Goal: Task Accomplishment & Management: Manage account settings

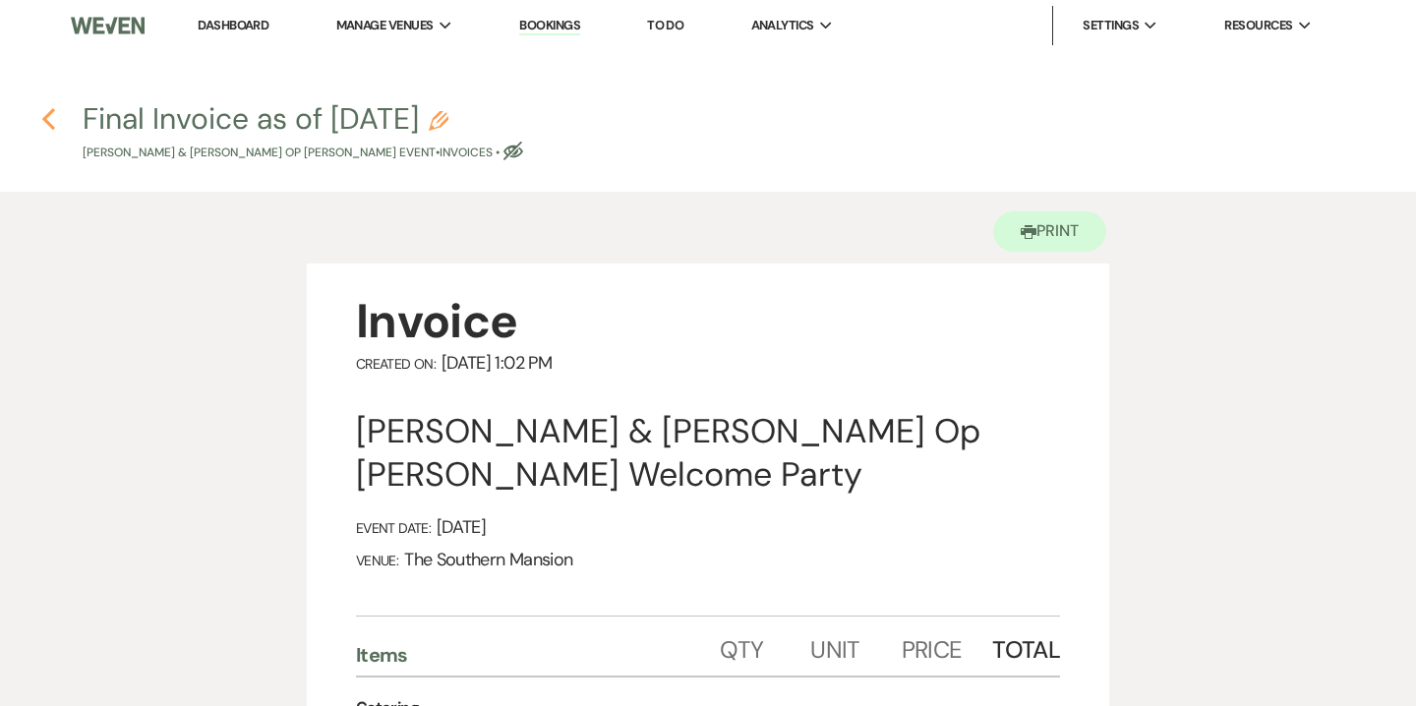
click at [55, 116] on icon "Previous" at bounding box center [48, 119] width 15 height 24
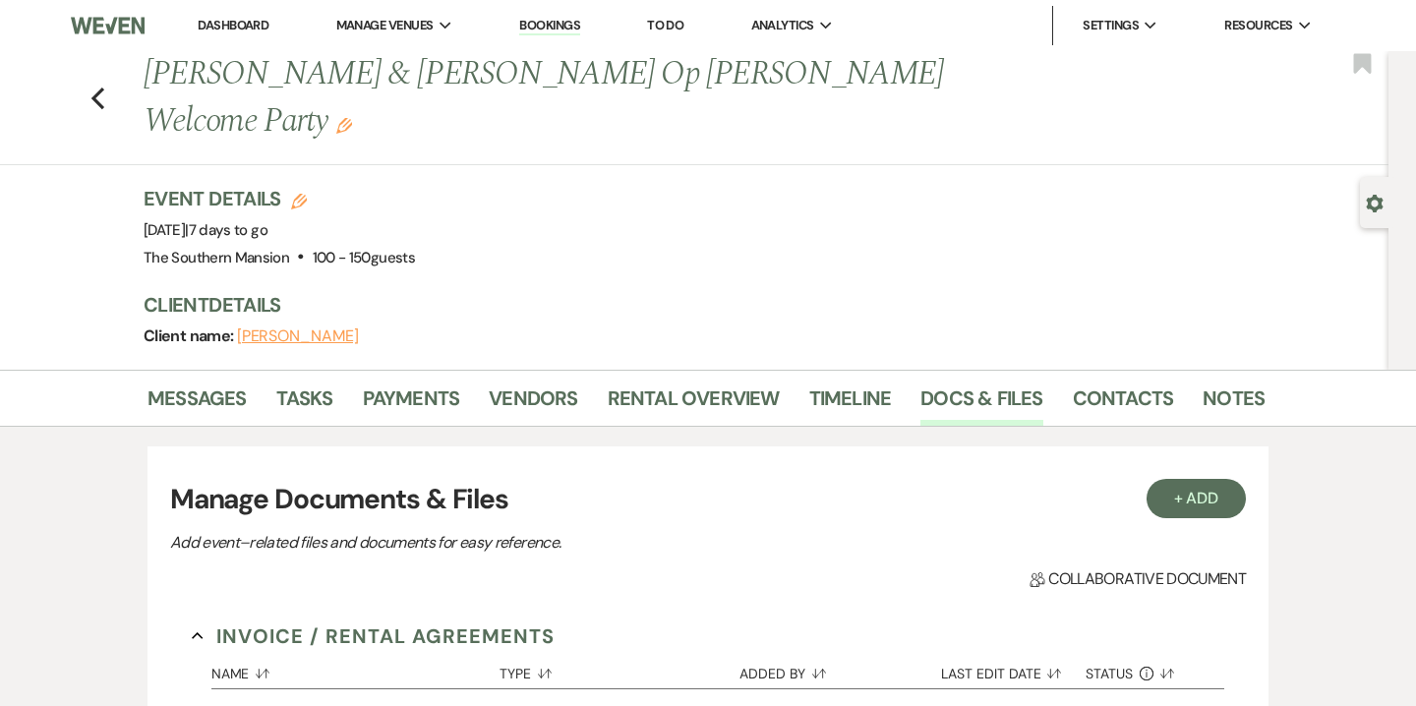
scroll to position [321, 0]
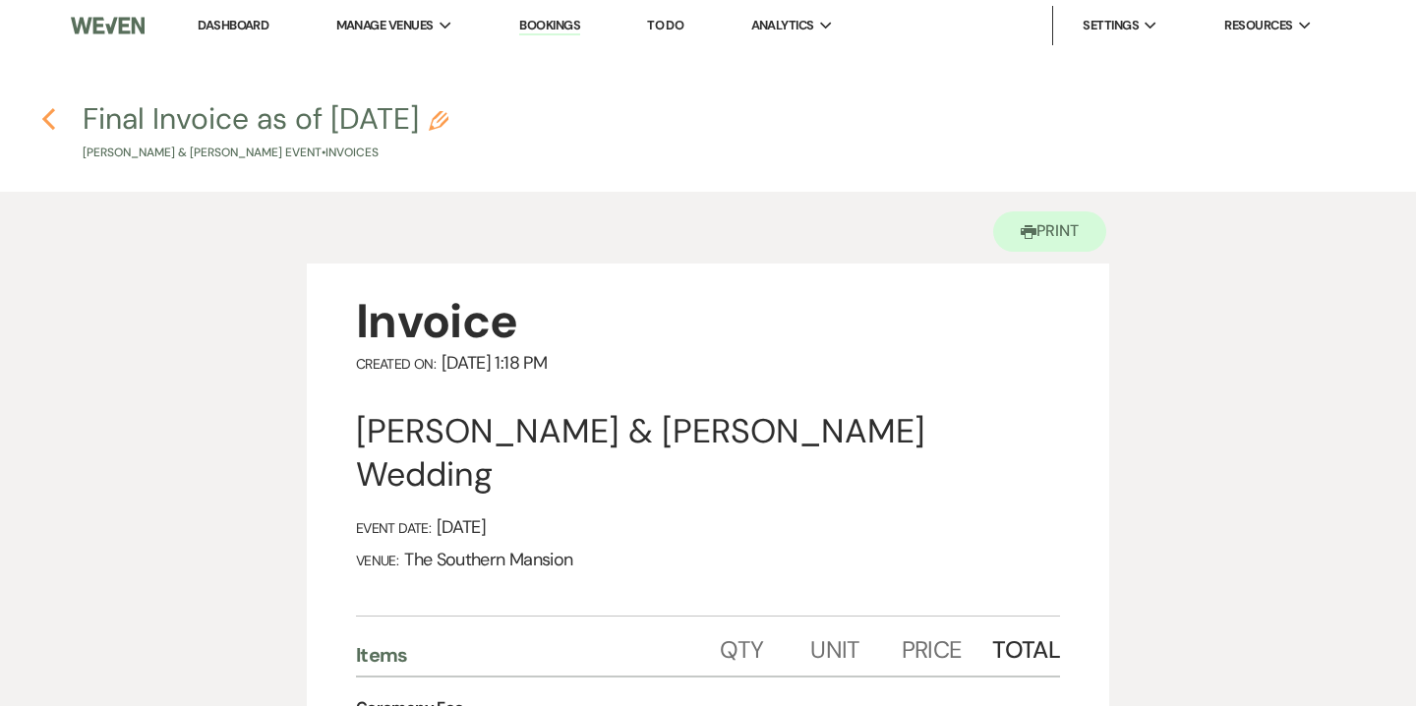
click at [46, 123] on use "button" at bounding box center [48, 119] width 13 height 22
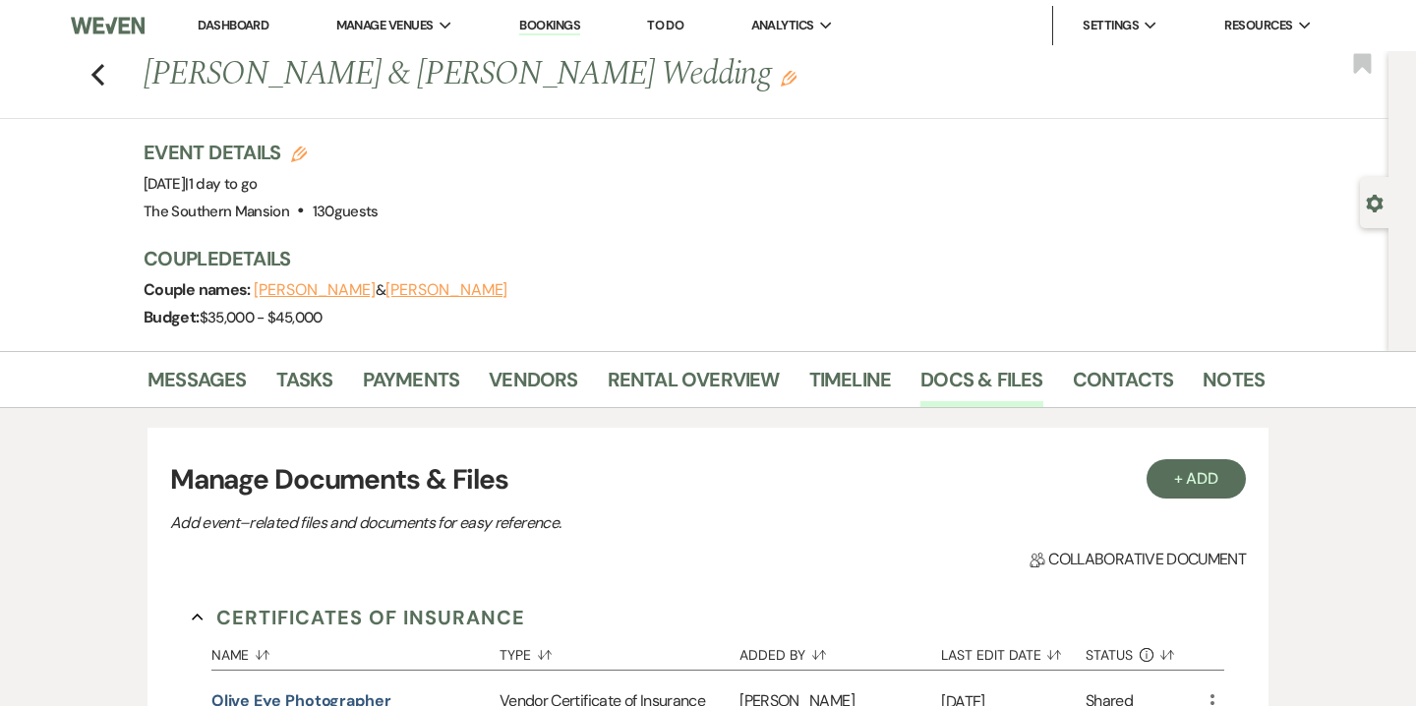
scroll to position [969, 0]
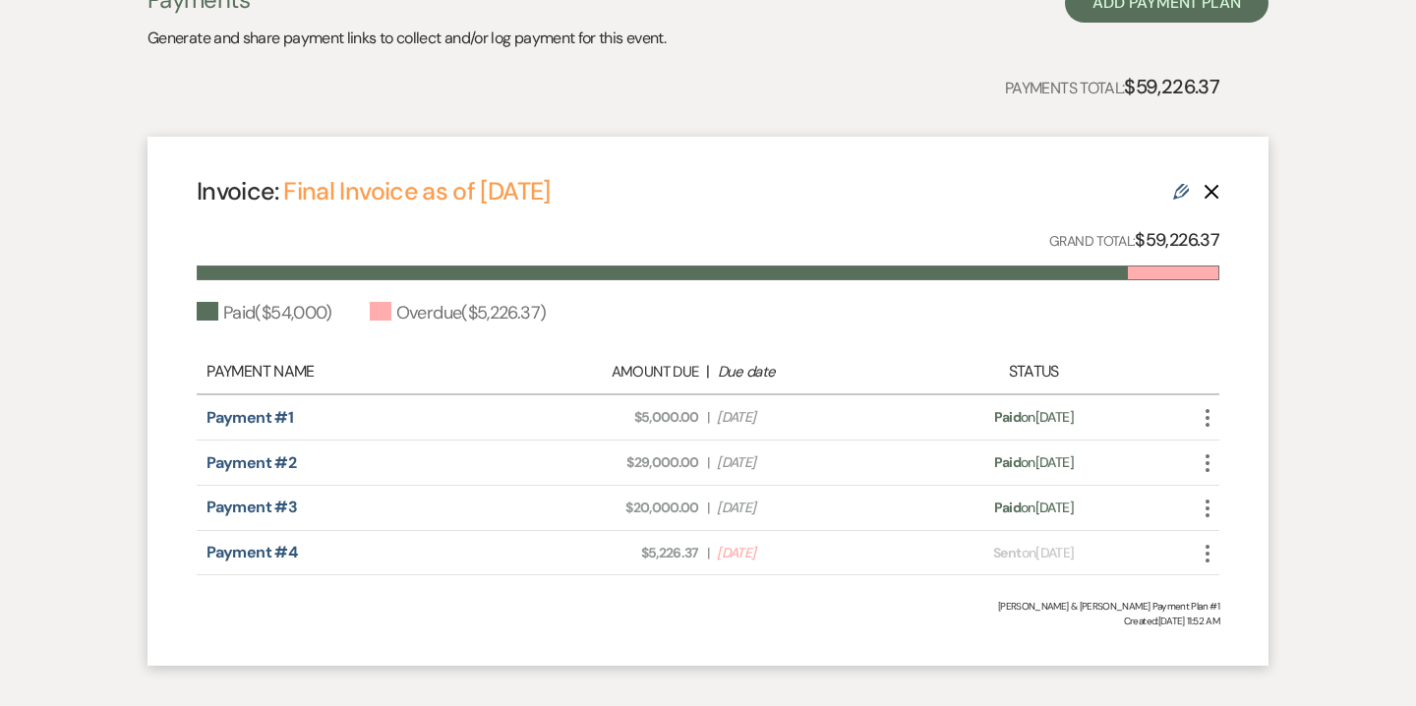
scroll to position [555, 0]
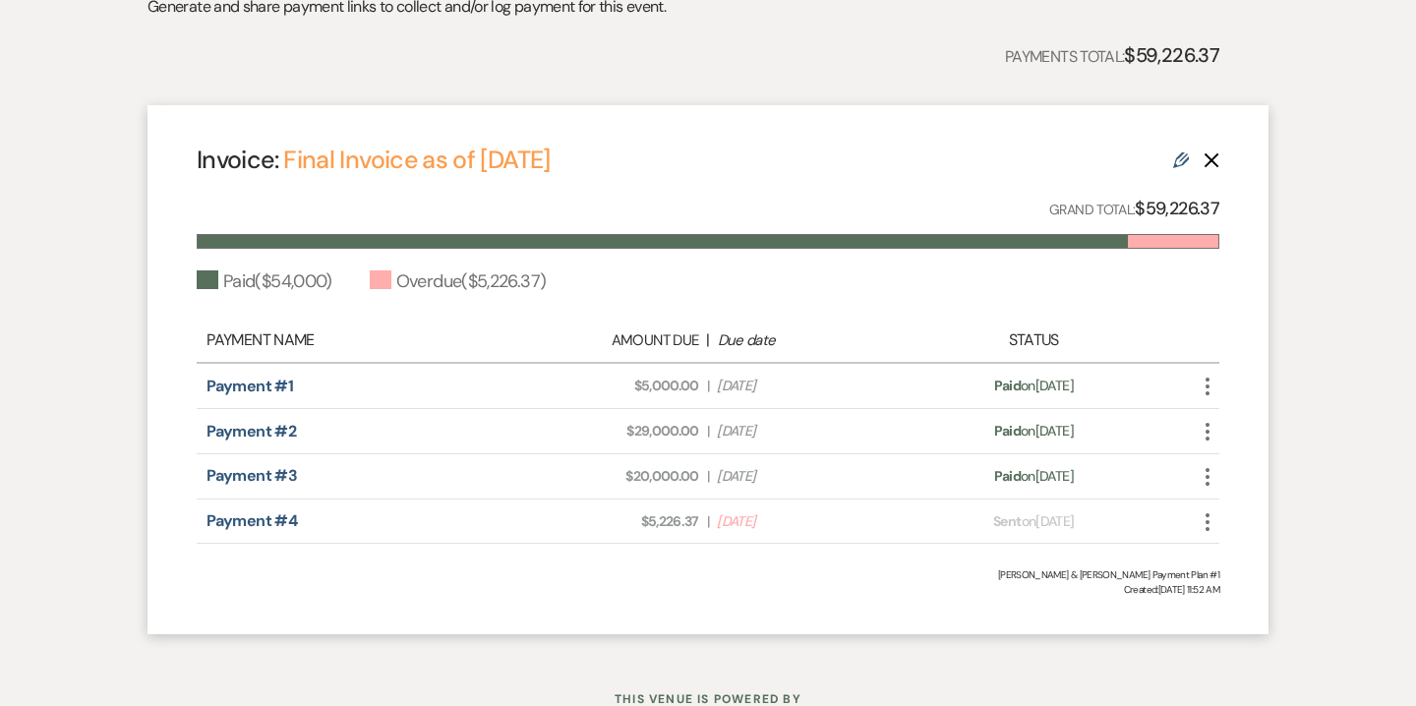
click at [1210, 525] on icon "More" at bounding box center [1208, 522] width 24 height 24
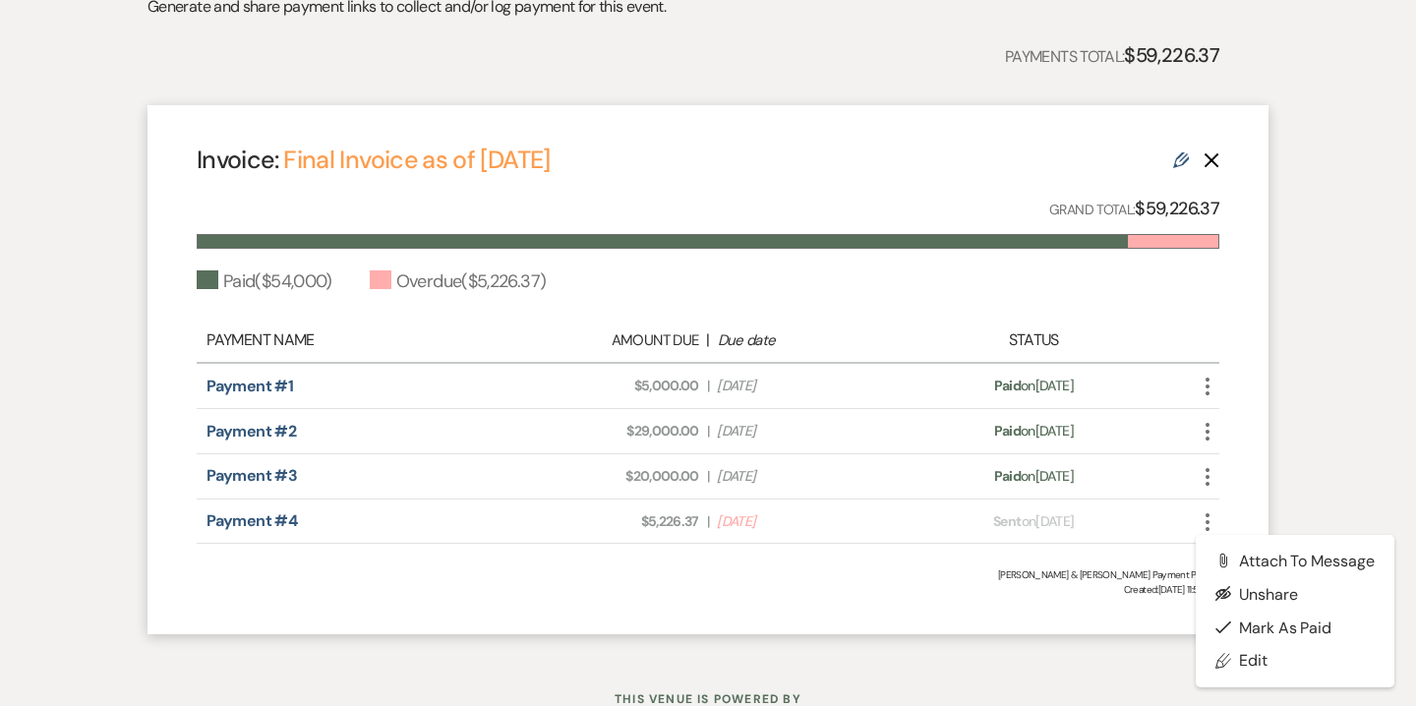
click at [1180, 169] on link "Edit" at bounding box center [1181, 158] width 16 height 21
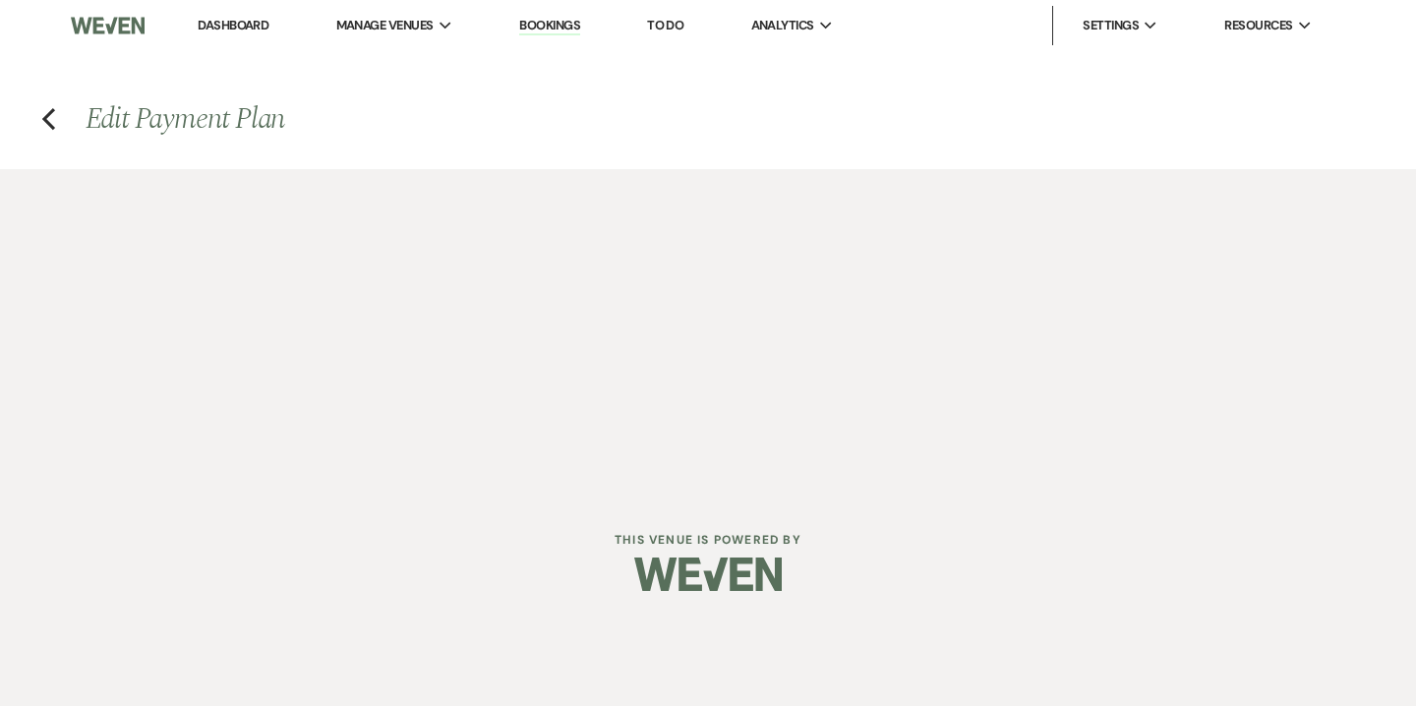
select select "28329"
select select "1"
select select "2"
select select "flat"
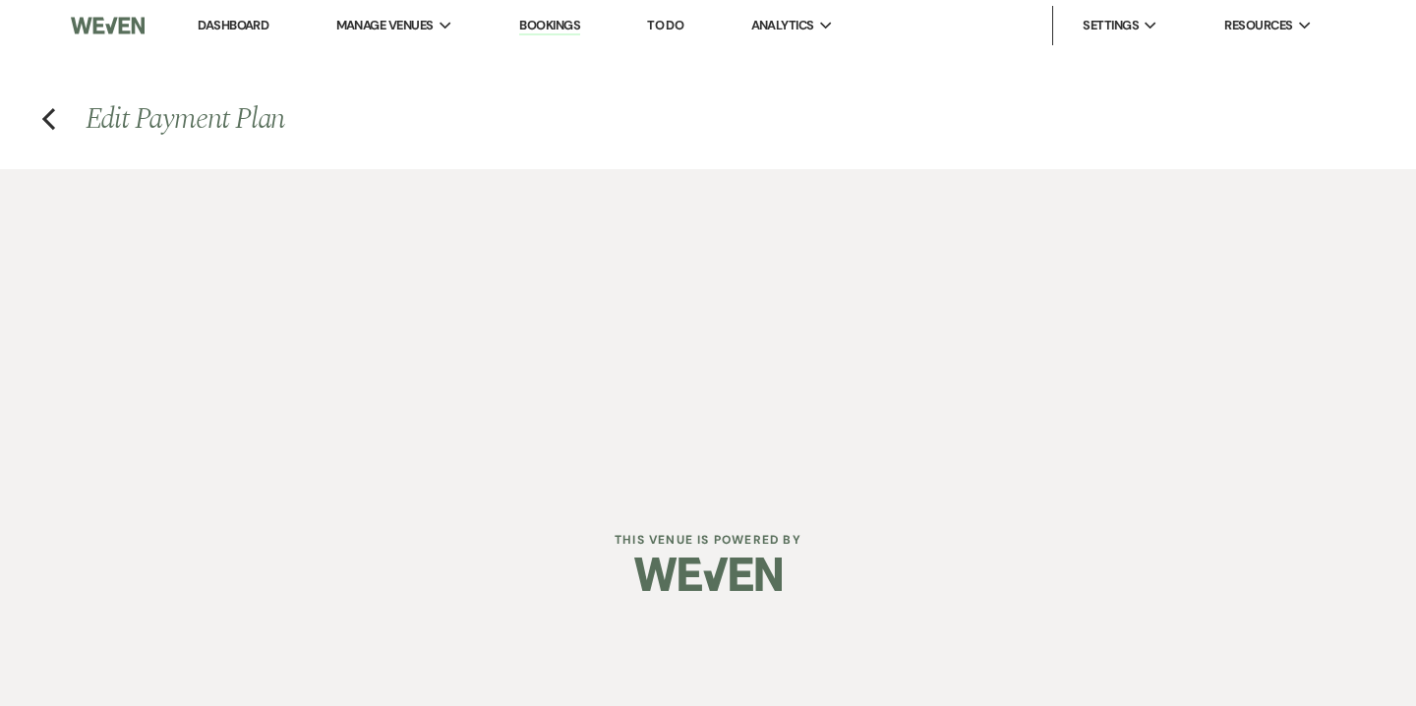
select select "1"
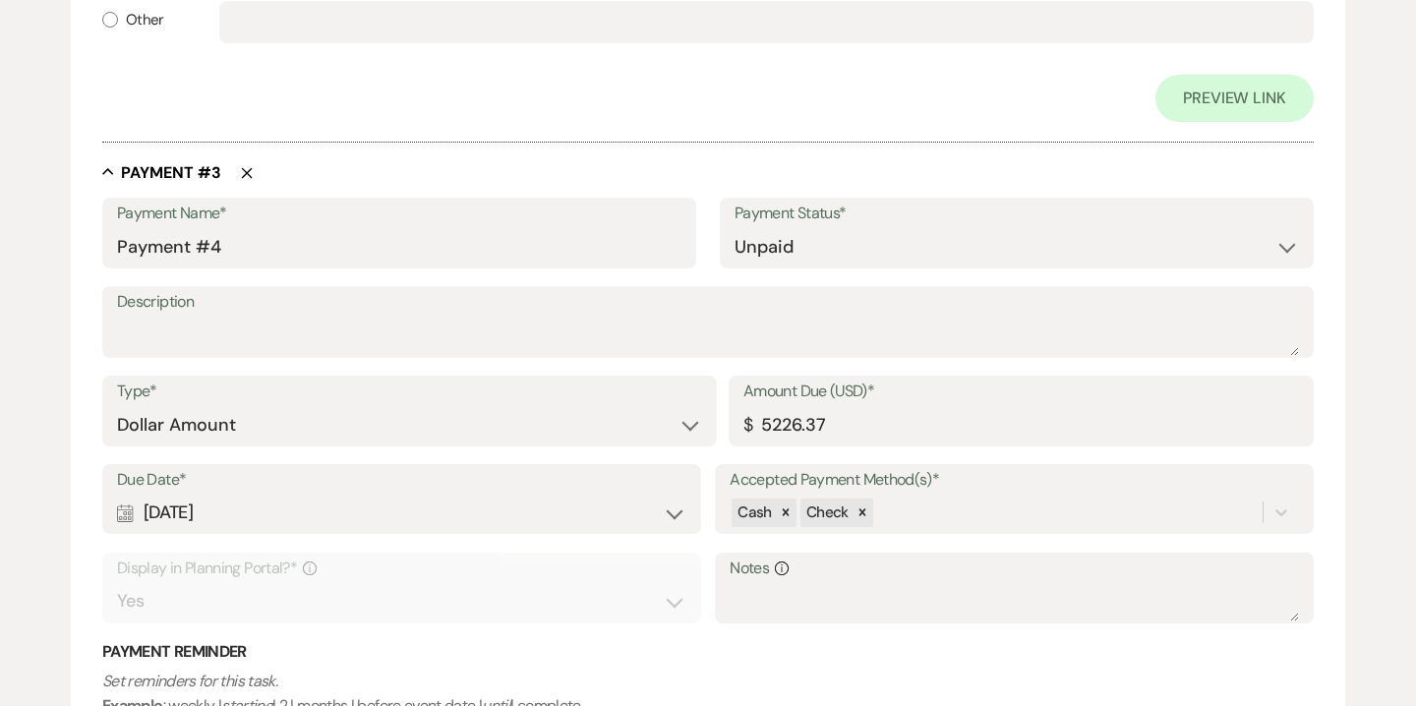
scroll to position [1936, 0]
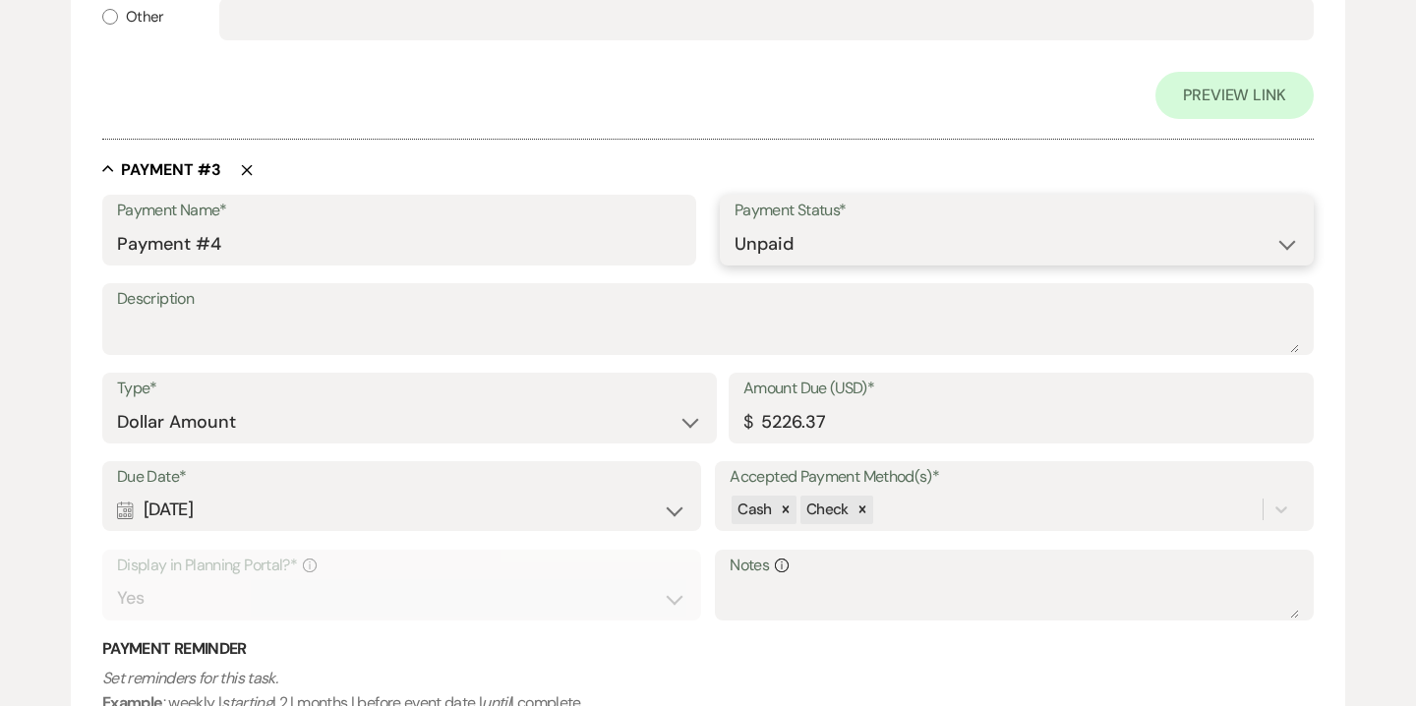
click at [773, 233] on select "Paid Unpaid" at bounding box center [1017, 244] width 564 height 38
select select "1"
click at [735, 225] on select "Paid Unpaid" at bounding box center [1017, 244] width 564 height 38
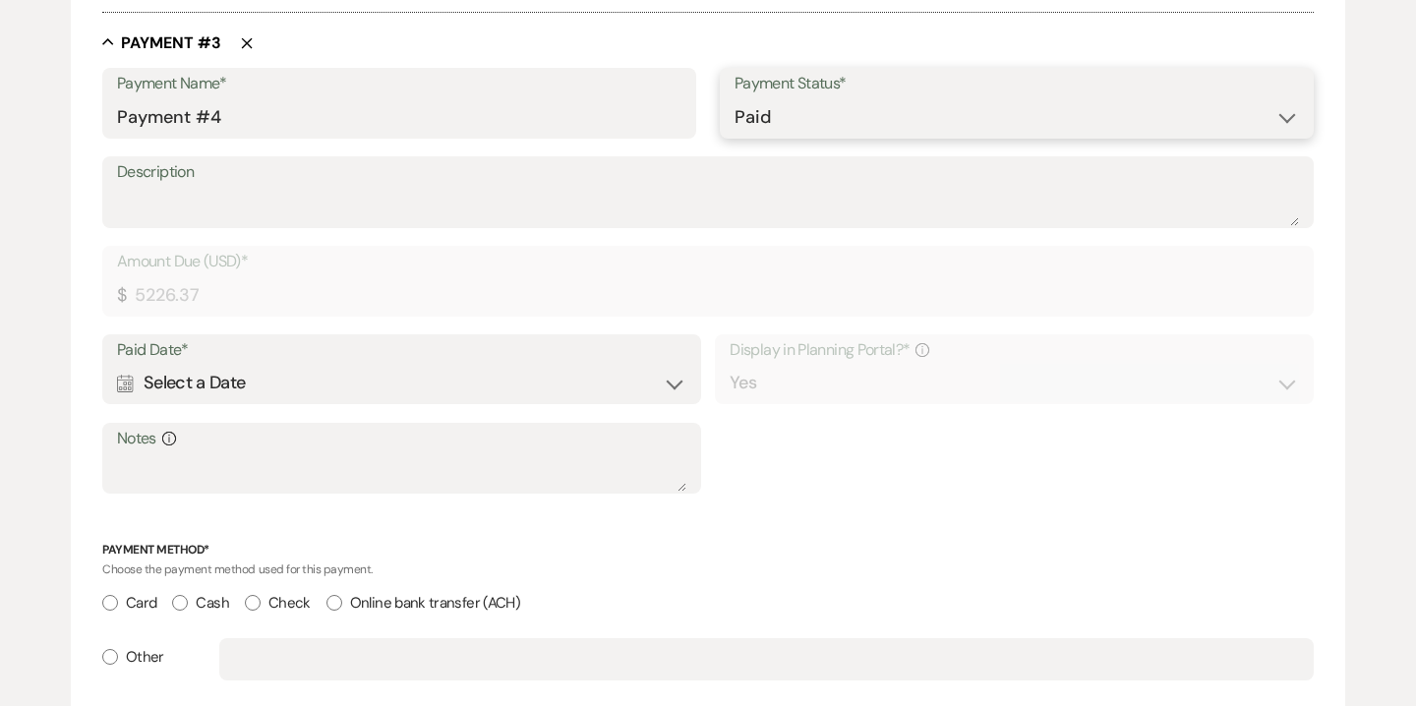
scroll to position [1967, 0]
click at [646, 387] on div "Calendar Select a Date Expand" at bounding box center [401, 385] width 569 height 38
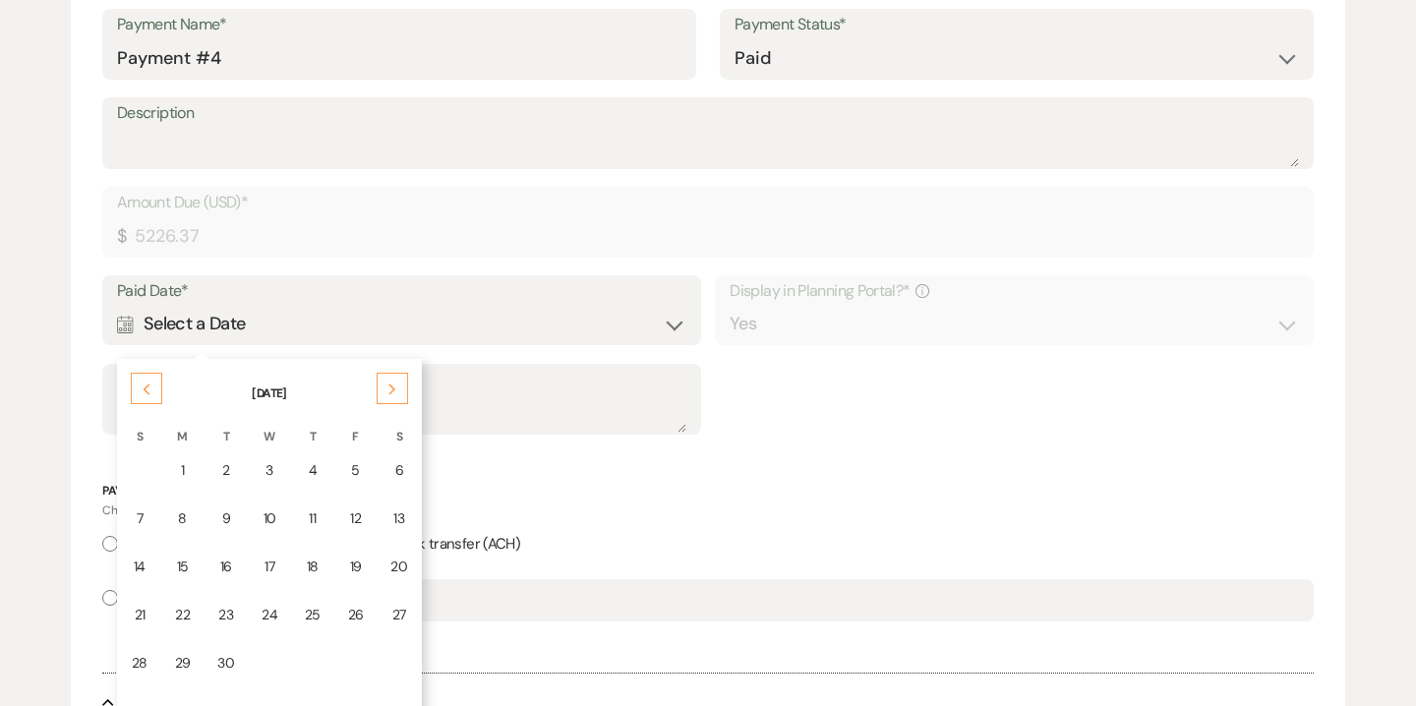
scroll to position [2031, 0]
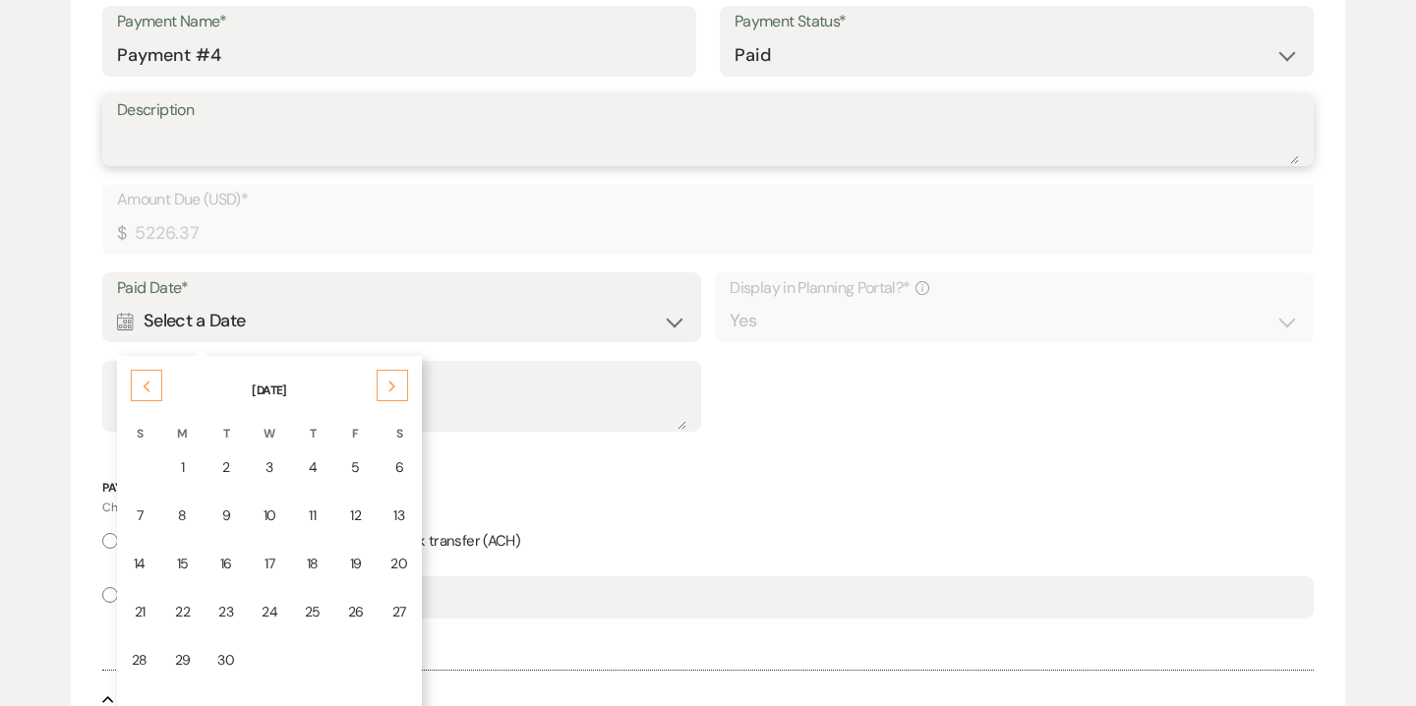
click at [494, 147] on textarea "Description" at bounding box center [708, 144] width 1182 height 39
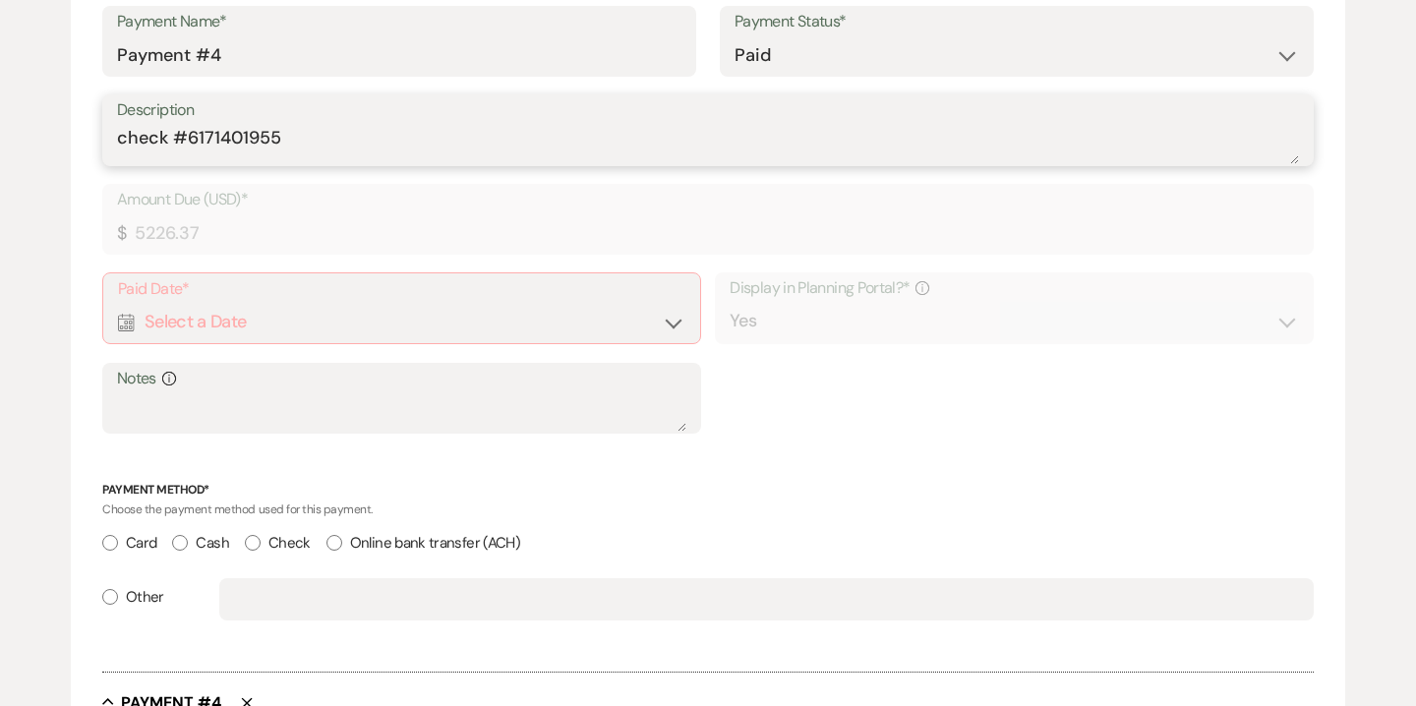
type textarea "check #6171401955"
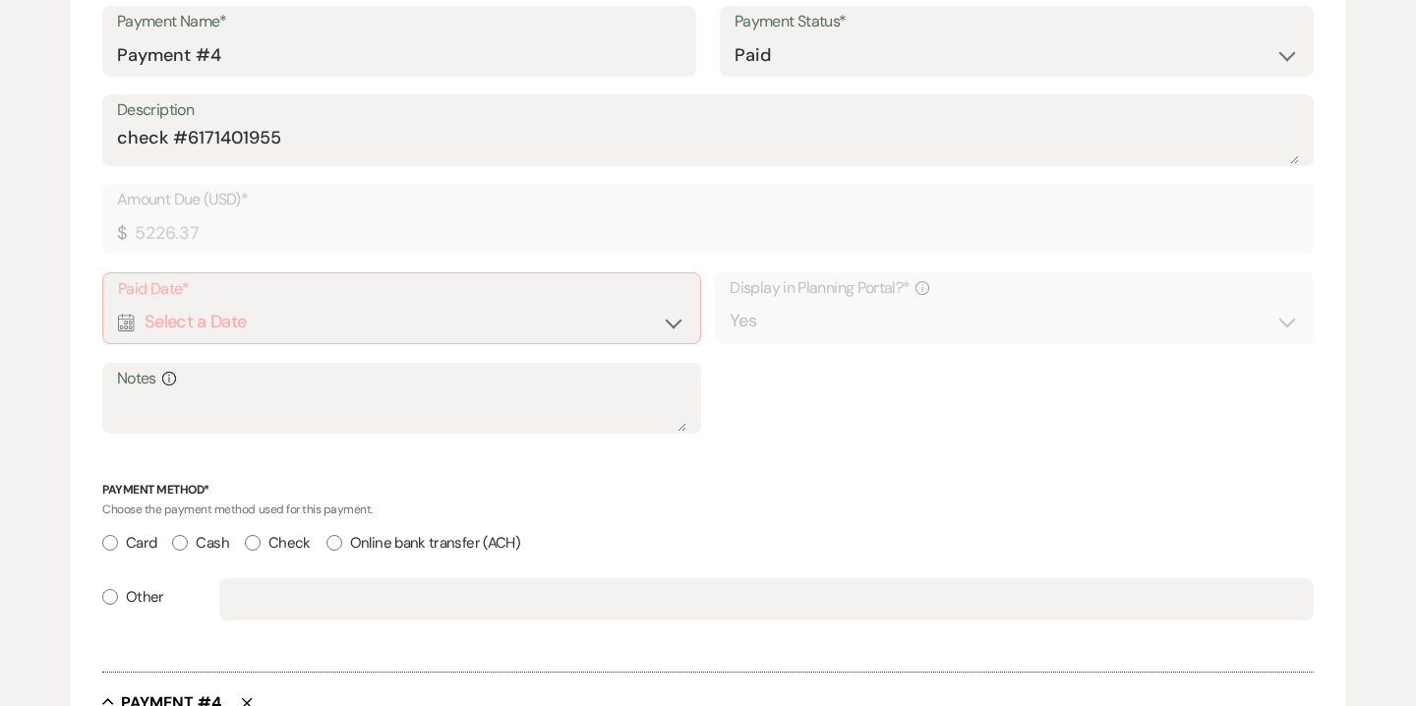
click at [382, 319] on div "Calendar Select a Date Expand" at bounding box center [401, 322] width 567 height 38
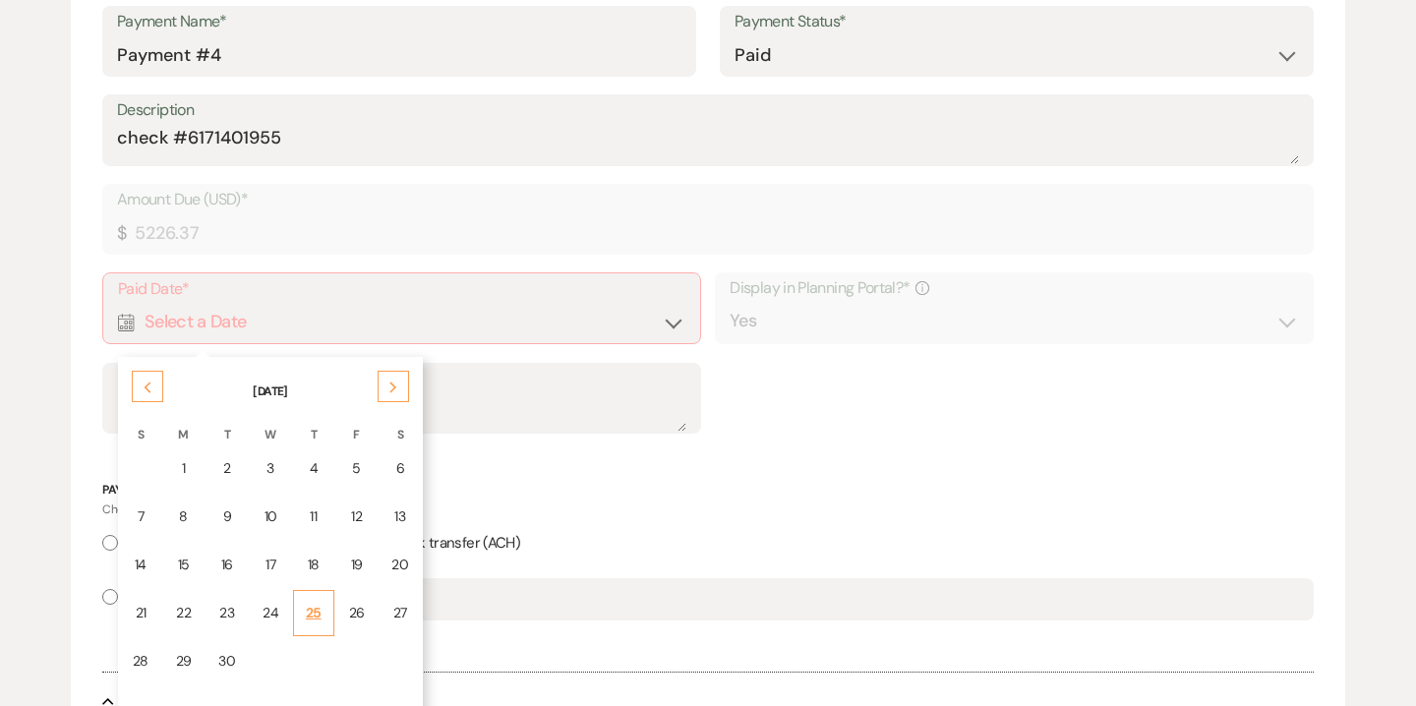
click at [326, 614] on td "25" at bounding box center [313, 613] width 41 height 46
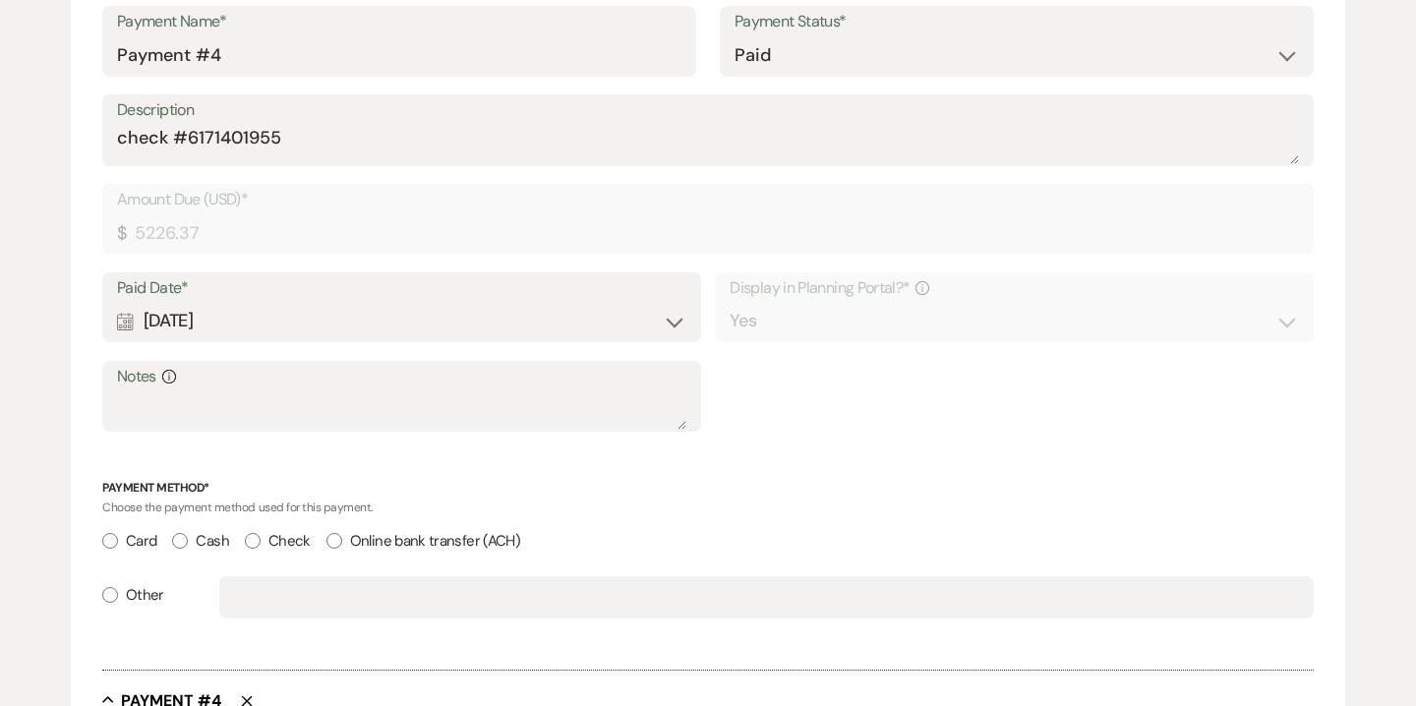
click at [256, 538] on input "Check" at bounding box center [253, 541] width 16 height 16
radio input "true"
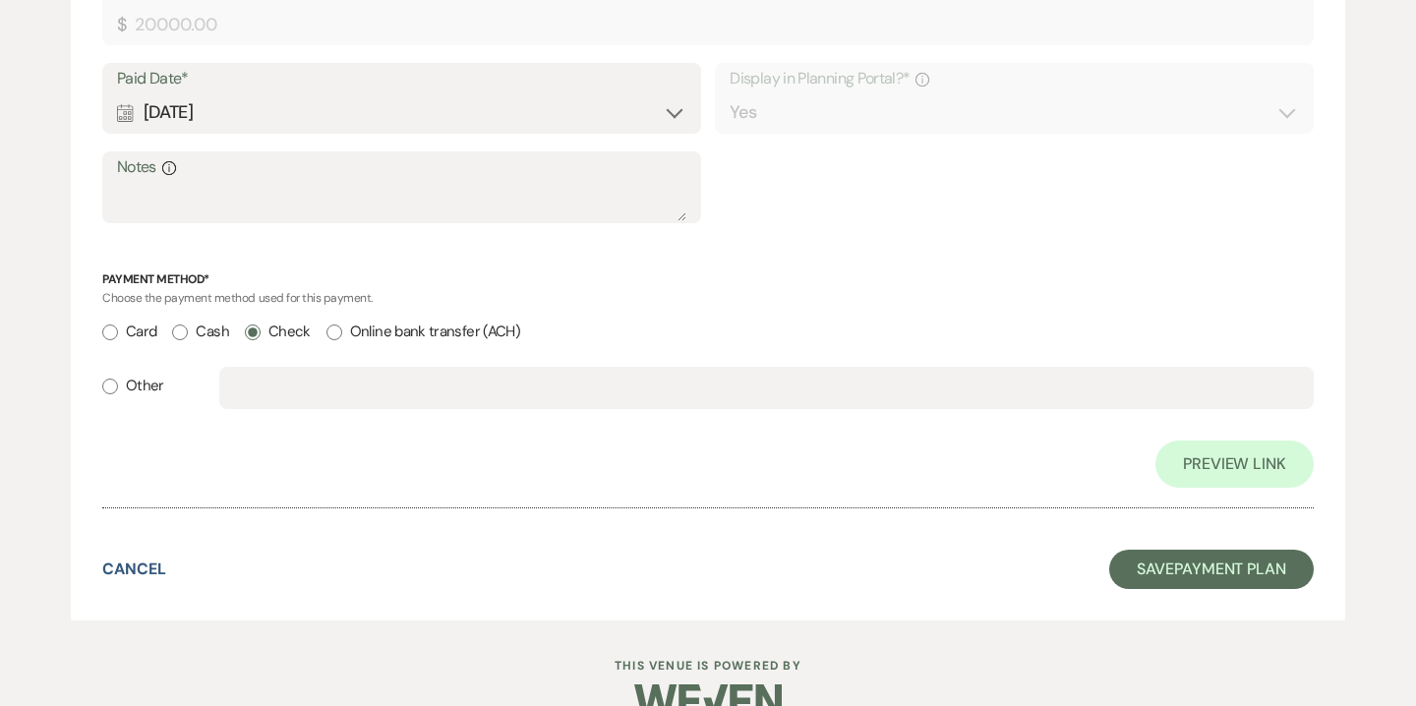
scroll to position [3140, 0]
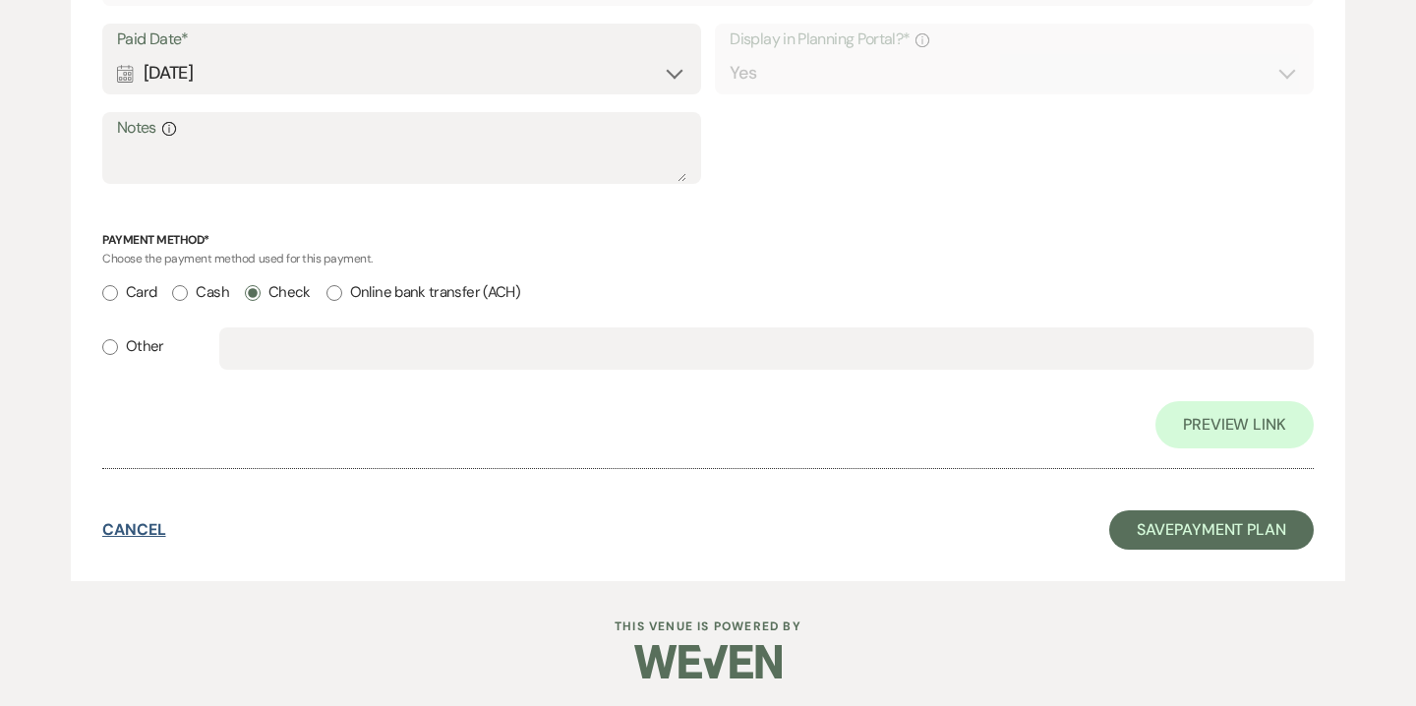
click at [151, 522] on button "Cancel" at bounding box center [134, 530] width 64 height 16
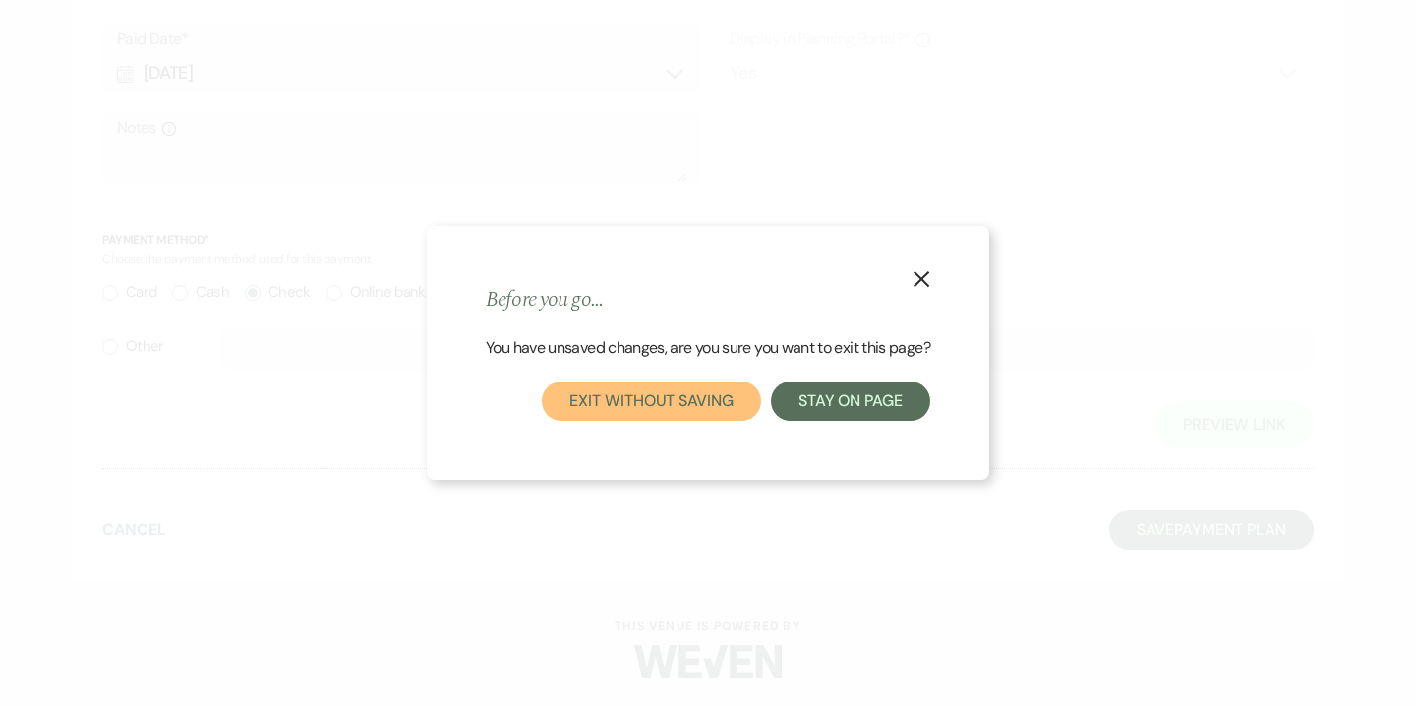
click at [682, 400] on button "Exit without saving" at bounding box center [651, 401] width 218 height 39
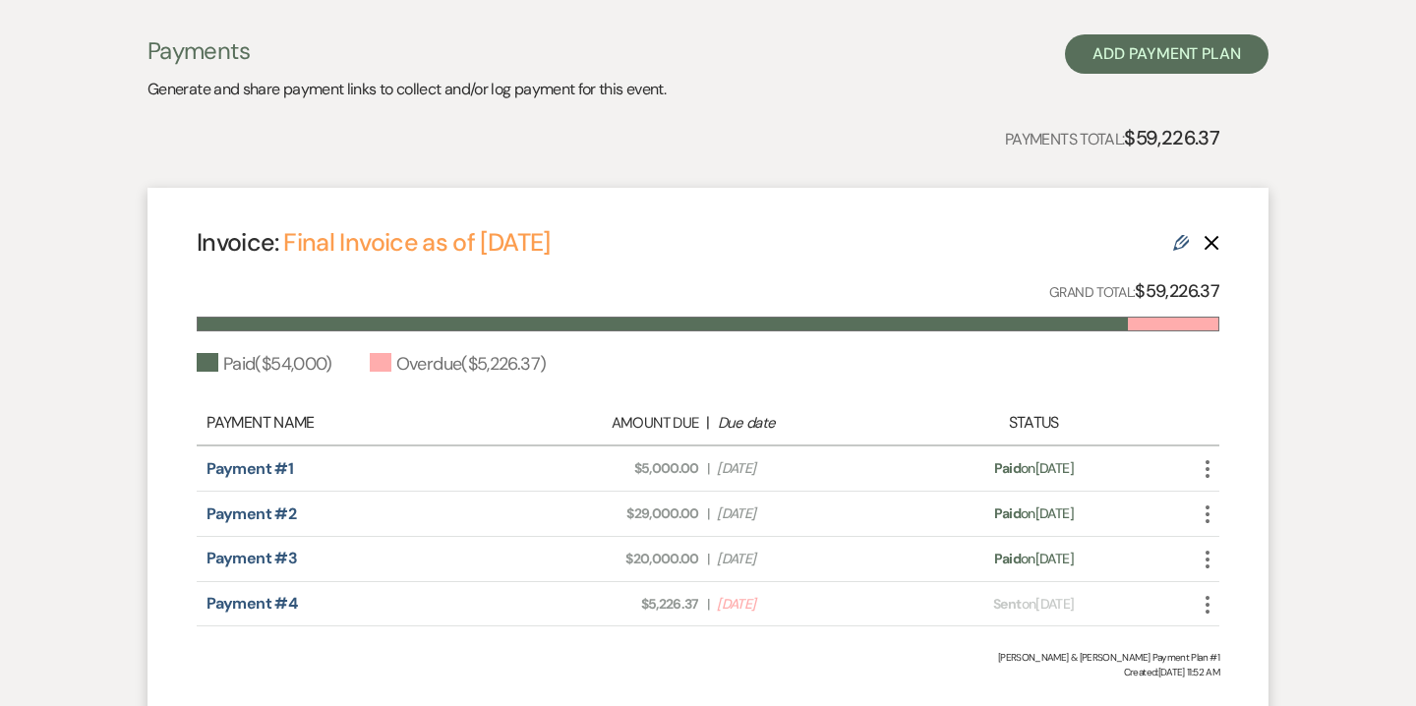
scroll to position [471, 0]
click at [1187, 247] on icon "Edit" at bounding box center [1181, 244] width 16 height 16
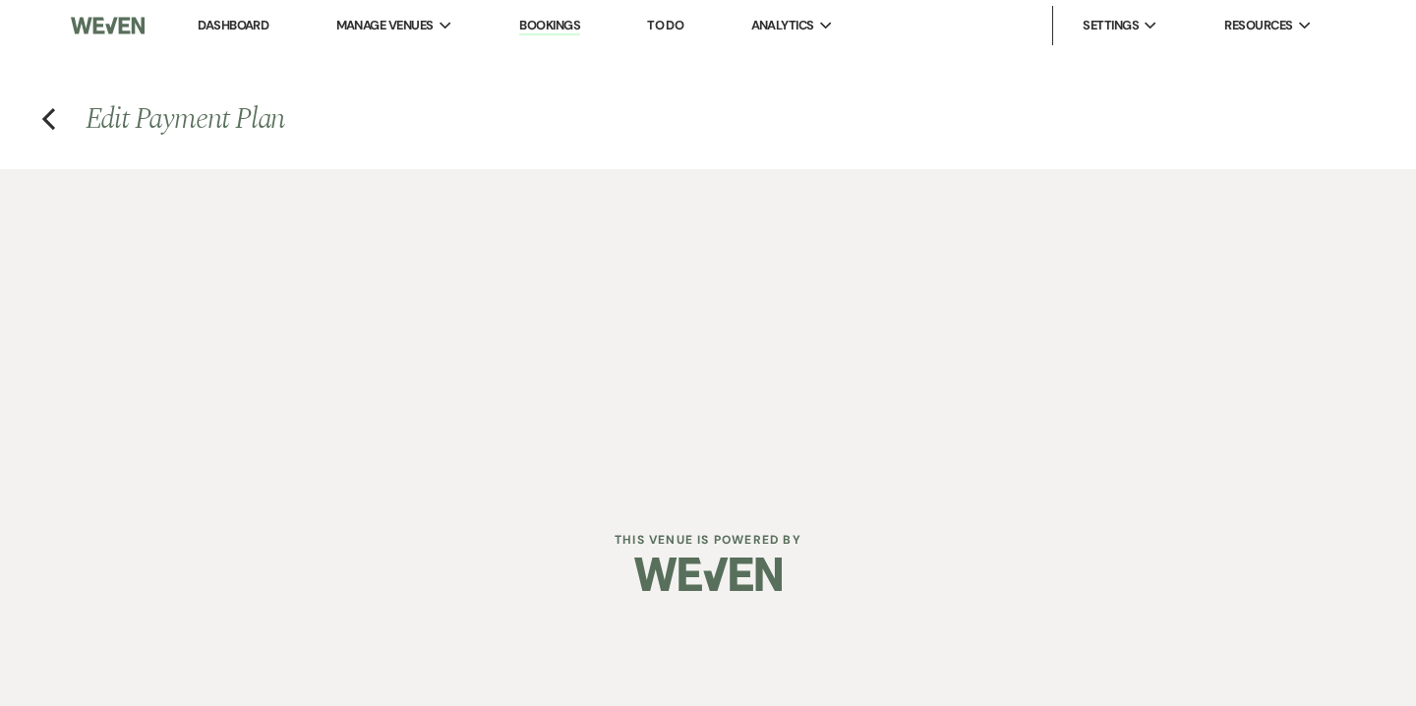
select select "28329"
select select "1"
select select "2"
select select "flat"
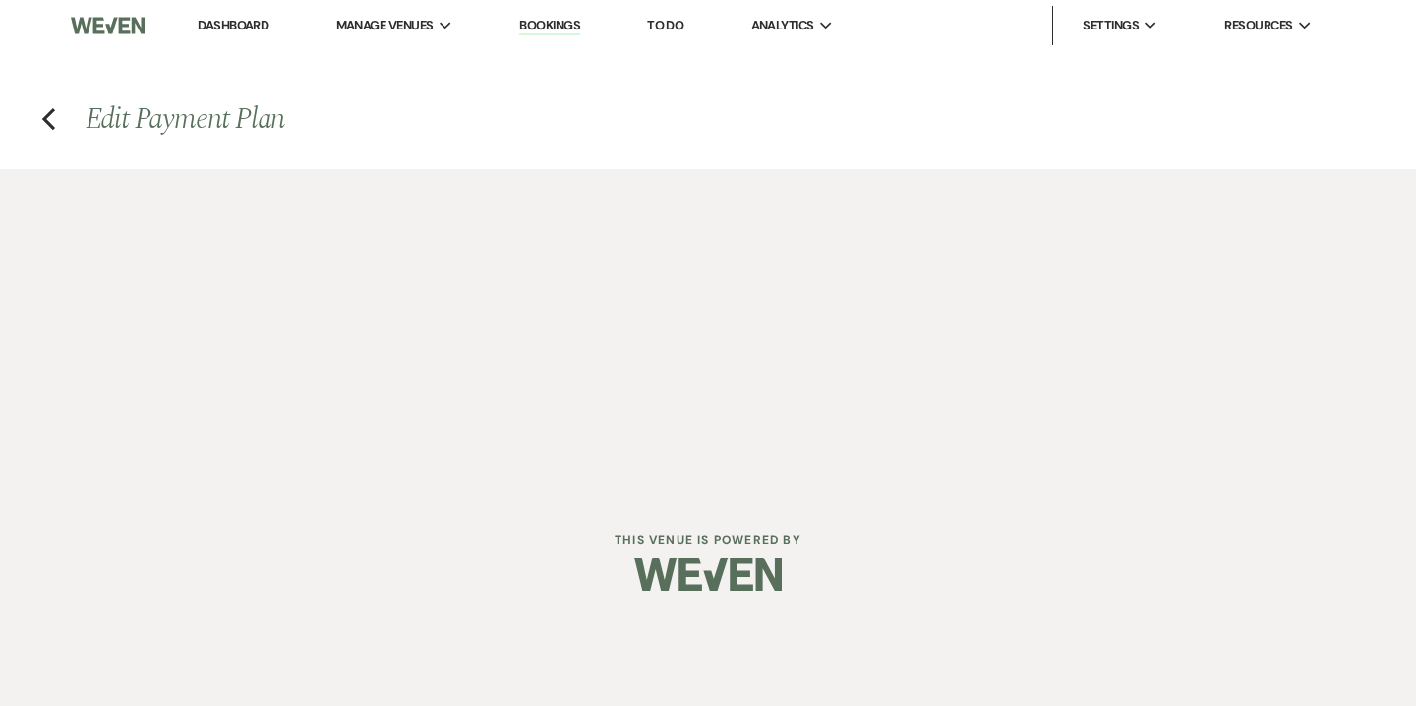
select select "1"
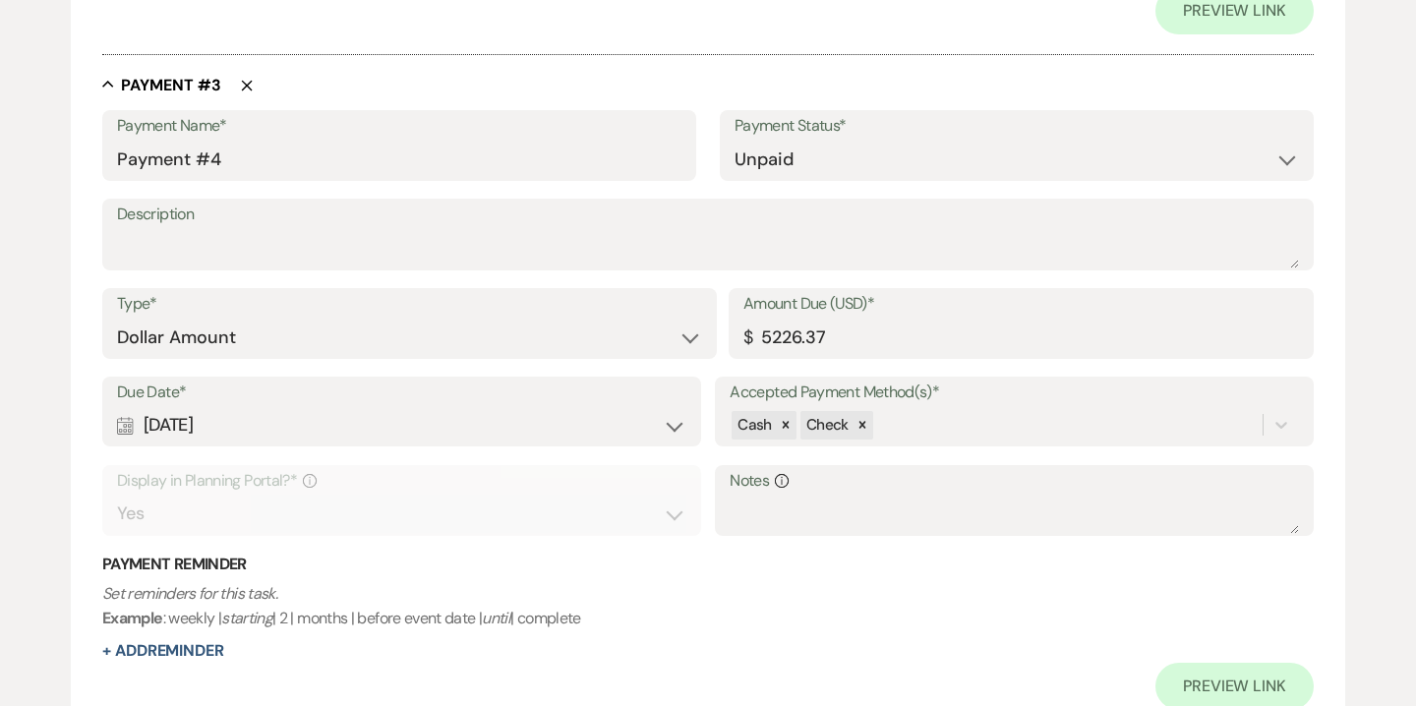
scroll to position [2020, 0]
click at [786, 172] on select "Paid Unpaid" at bounding box center [1017, 161] width 564 height 38
select select "1"
click at [735, 142] on select "Paid Unpaid" at bounding box center [1017, 161] width 564 height 38
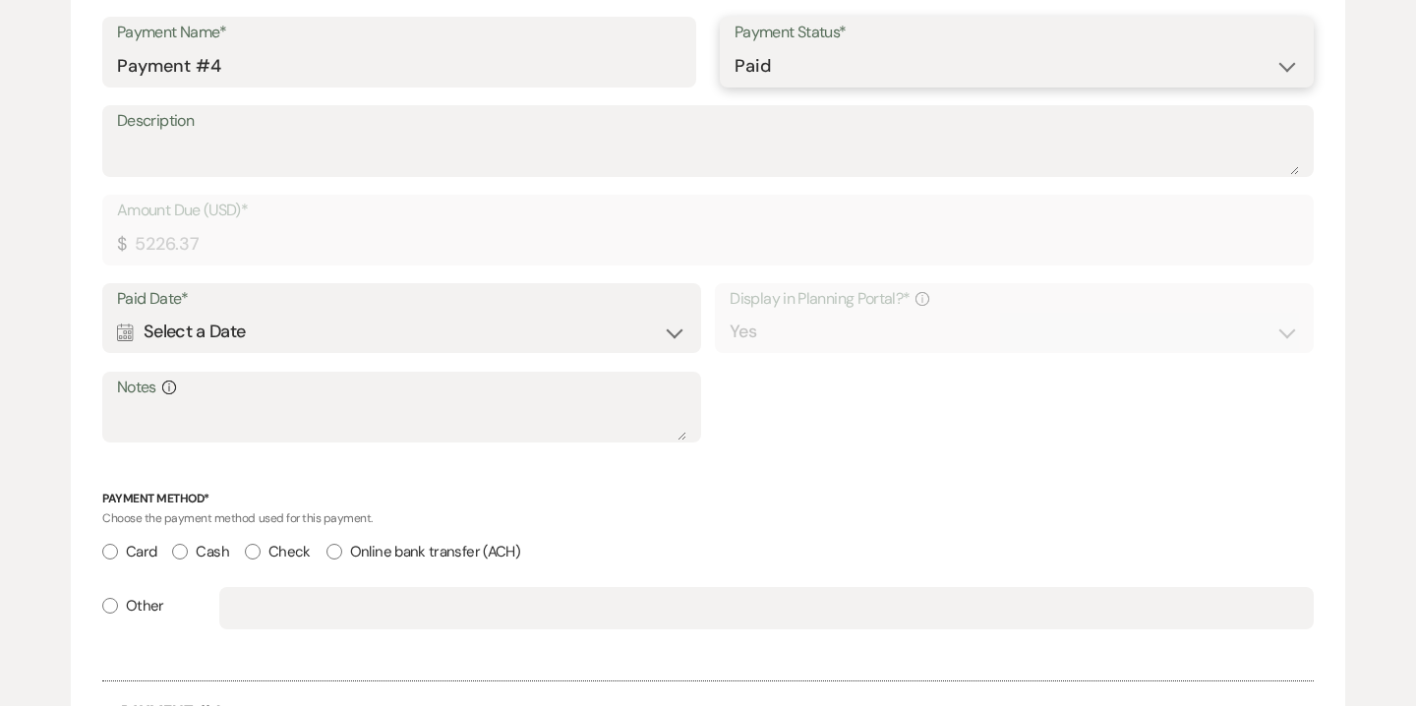
scroll to position [1973, 0]
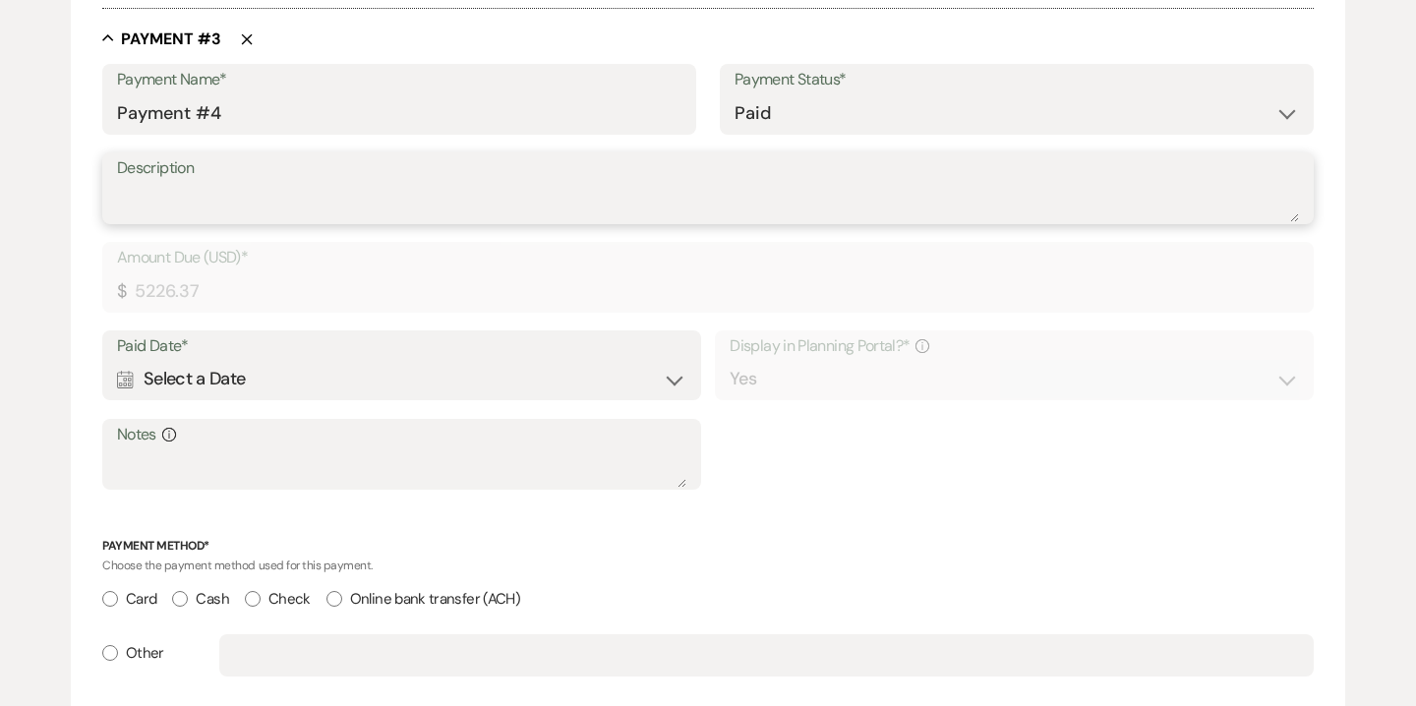
click at [393, 198] on textarea "Description" at bounding box center [708, 202] width 1182 height 39
type textarea "check #6171401955"
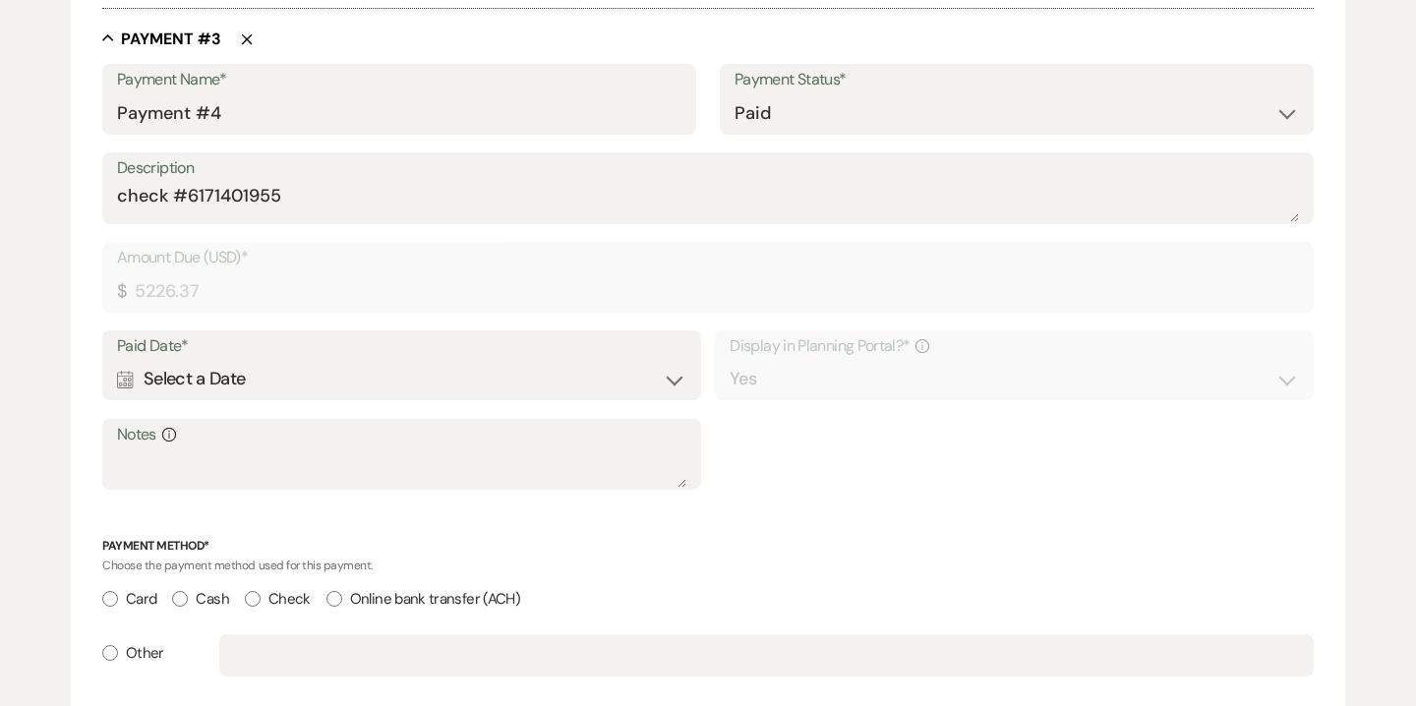
click at [330, 382] on div "Calendar Select a Date Expand" at bounding box center [401, 379] width 569 height 38
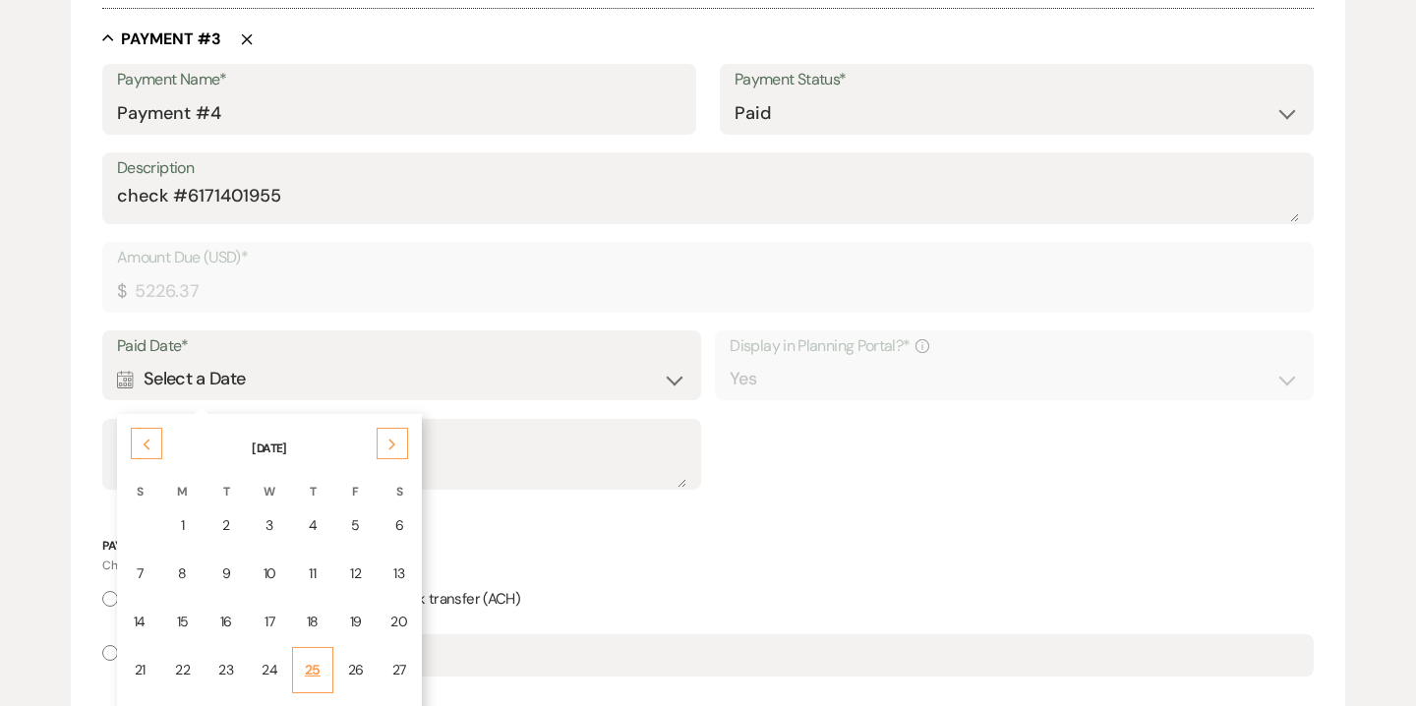
click at [316, 669] on div "25" at bounding box center [313, 670] width 16 height 21
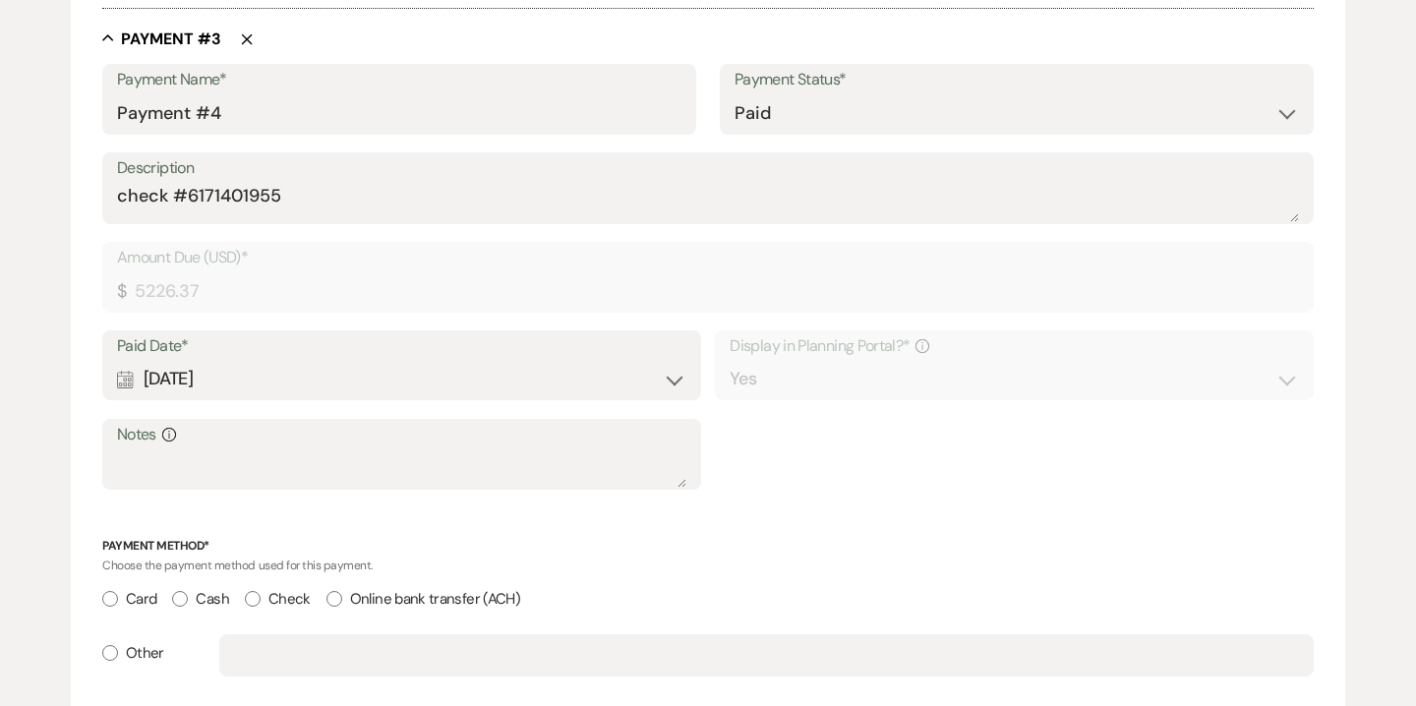
click at [253, 604] on input "Check" at bounding box center [253, 599] width 16 height 16
radio input "true"
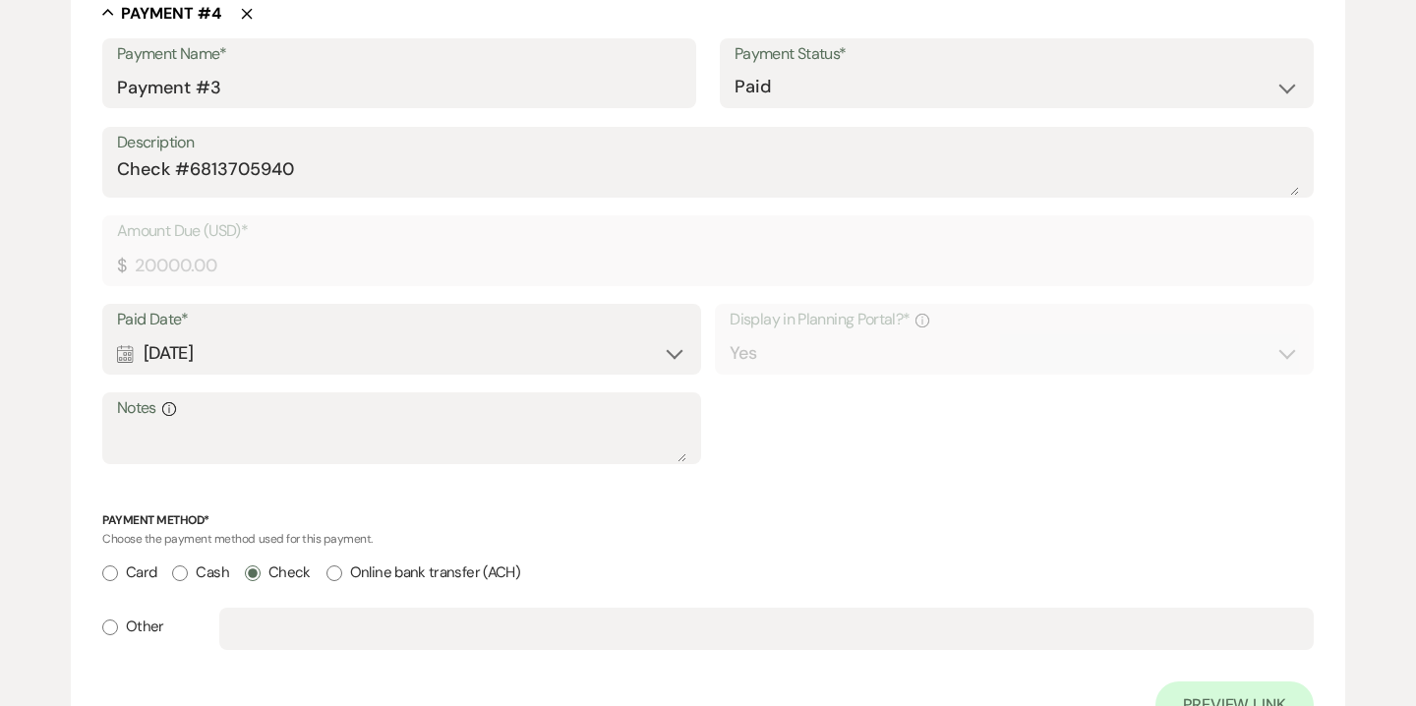
scroll to position [3140, 0]
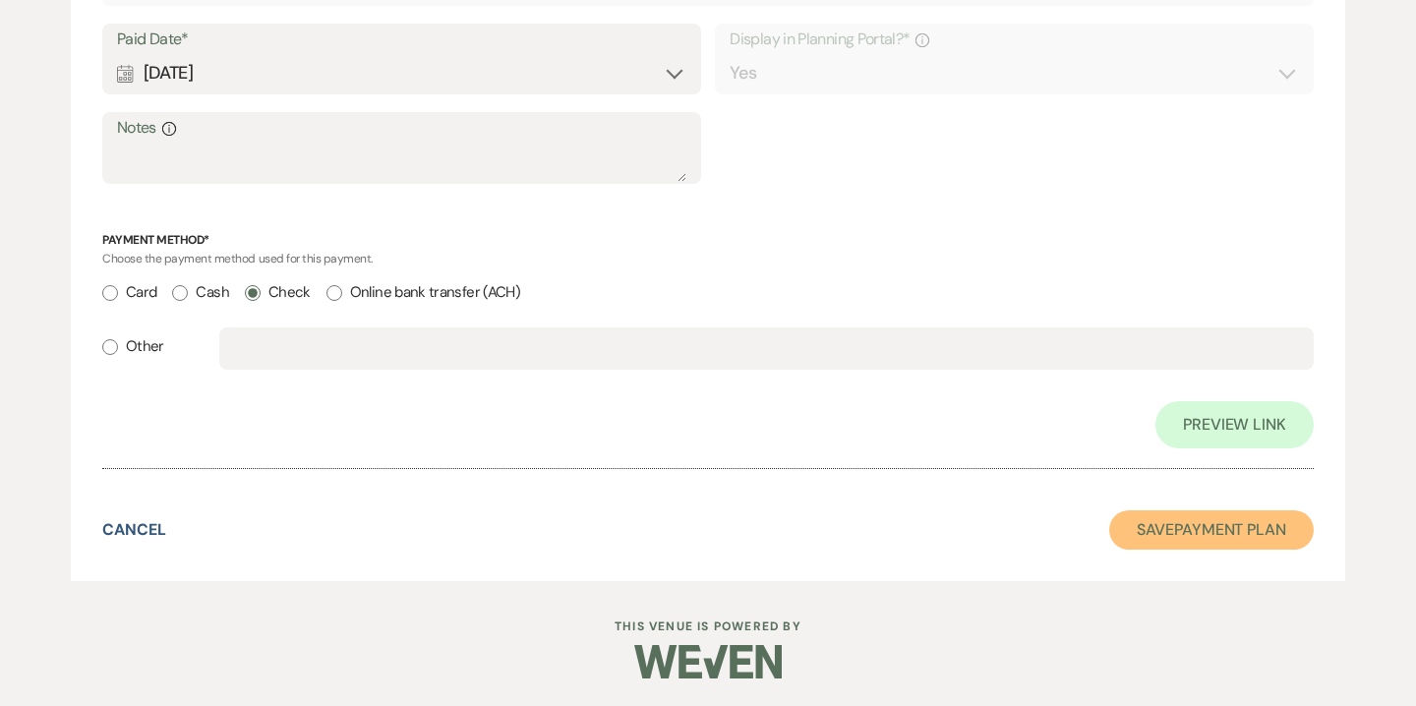
click at [1192, 535] on button "Save Payment Plan" at bounding box center [1211, 529] width 205 height 39
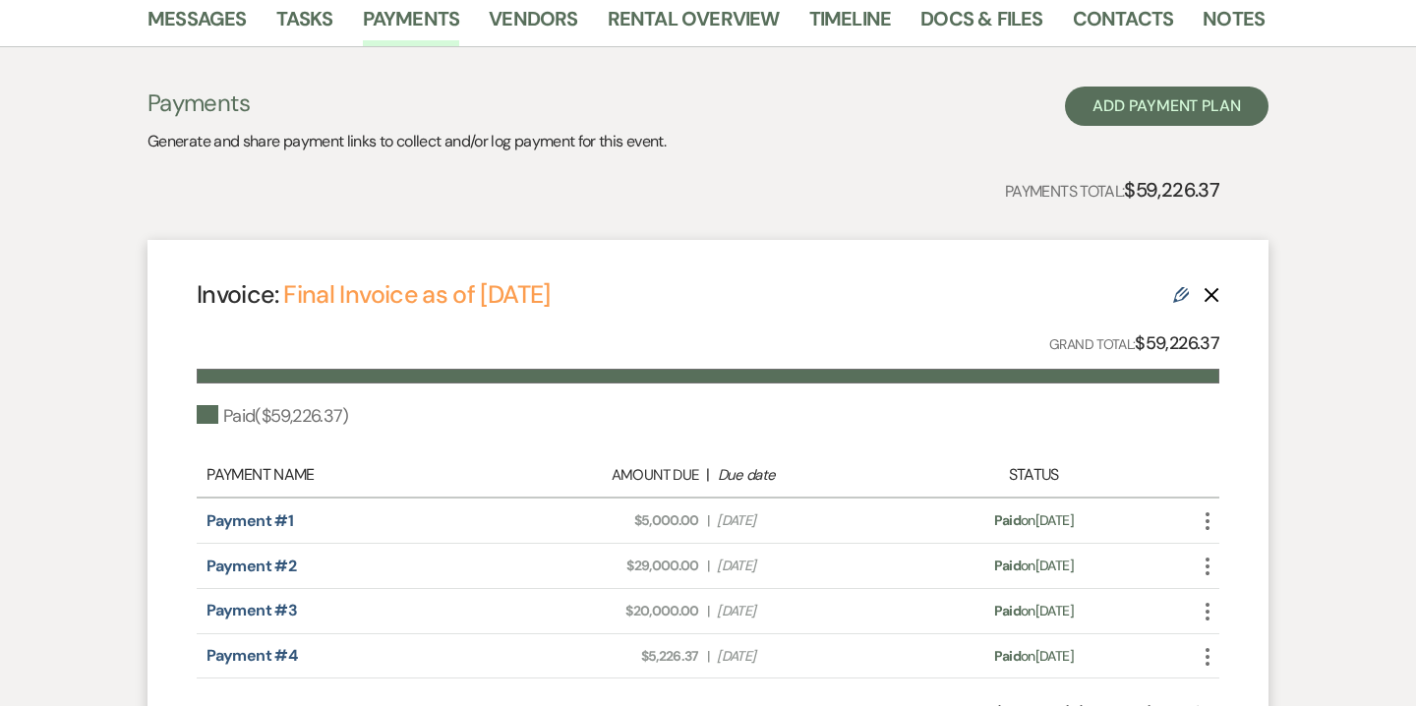
scroll to position [629, 0]
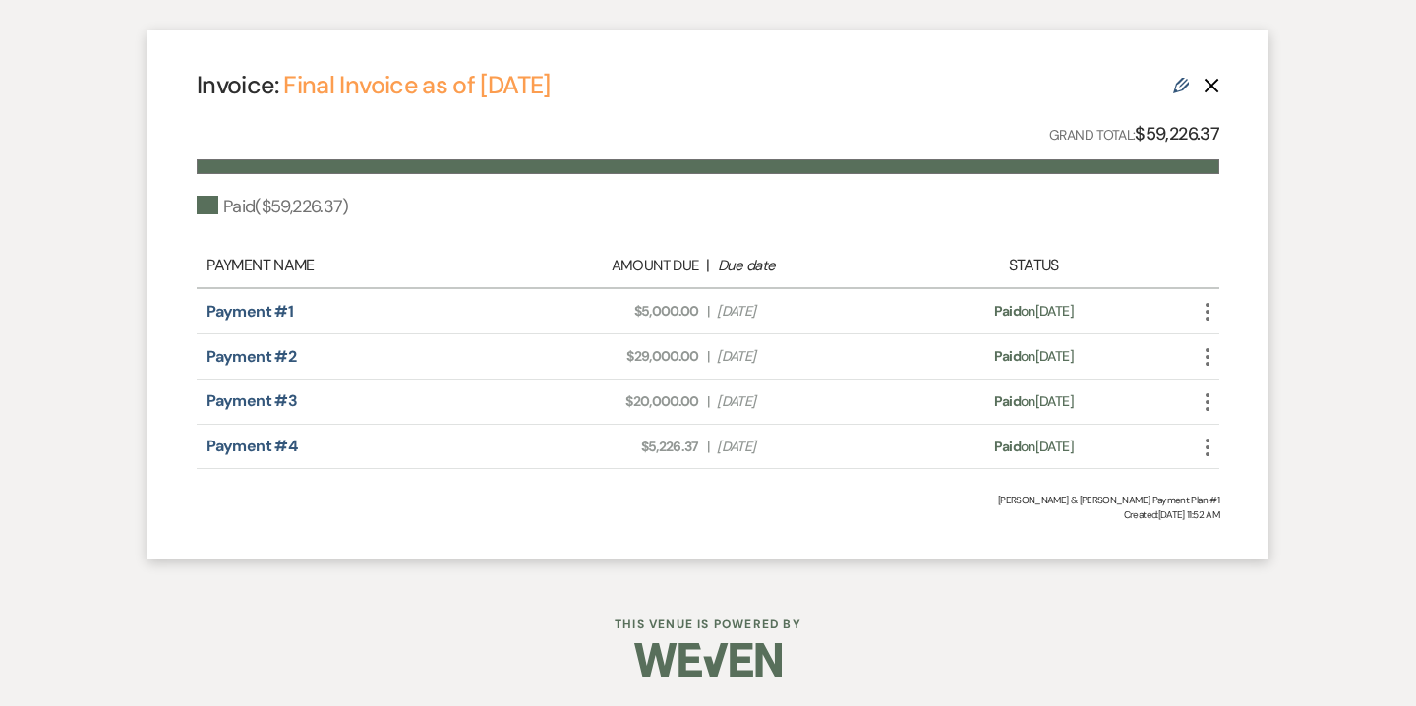
click at [1213, 444] on icon "More" at bounding box center [1208, 448] width 24 height 24
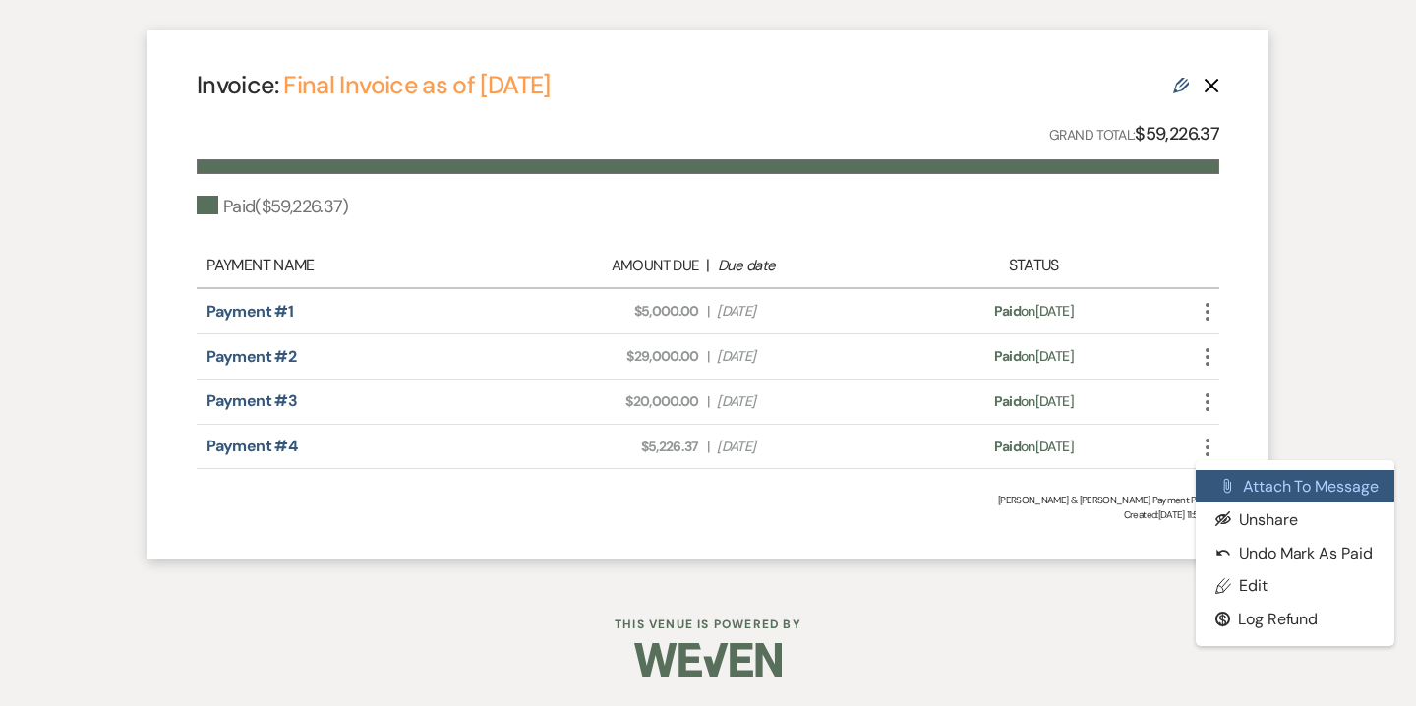
click at [1254, 485] on button "Attach File Attach to Message" at bounding box center [1295, 486] width 199 height 33
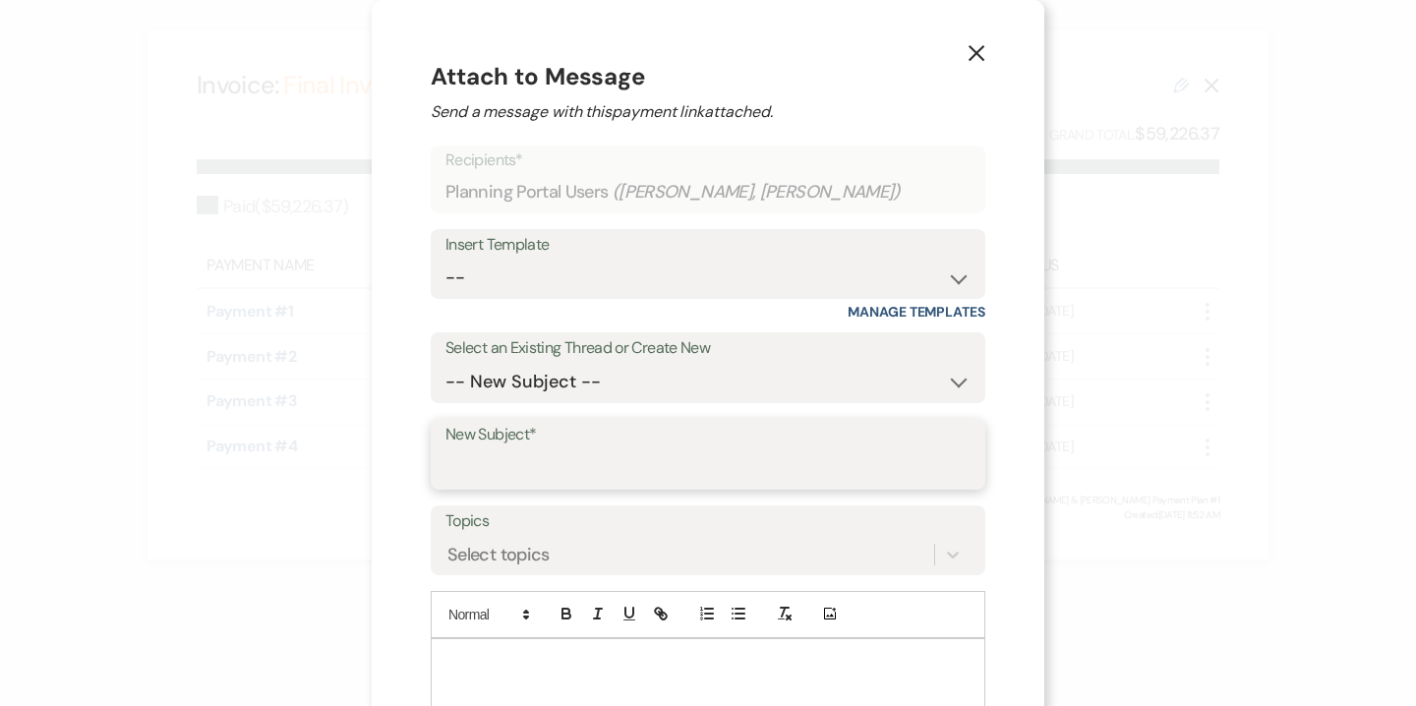
click at [578, 454] on input "New Subject*" at bounding box center [707, 468] width 525 height 38
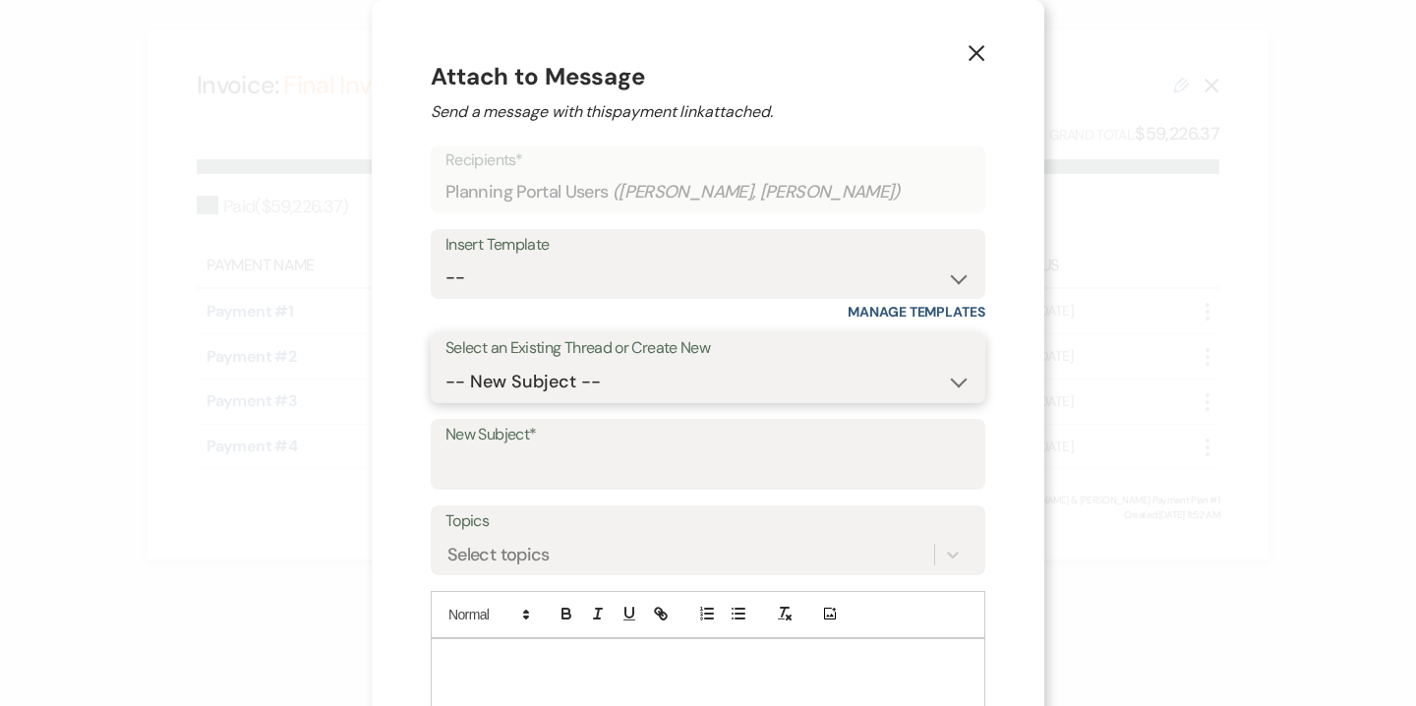
click at [529, 389] on select "-- New Subject -- Final Invoice Floorplan & Final Counts 45 Day Meeting Questio…" at bounding box center [707, 382] width 525 height 38
select select "364444"
click at [446, 363] on select "-- New Subject -- Final Invoice Floorplan & Final Counts 45 Day Meeting Questio…" at bounding box center [707, 382] width 525 height 38
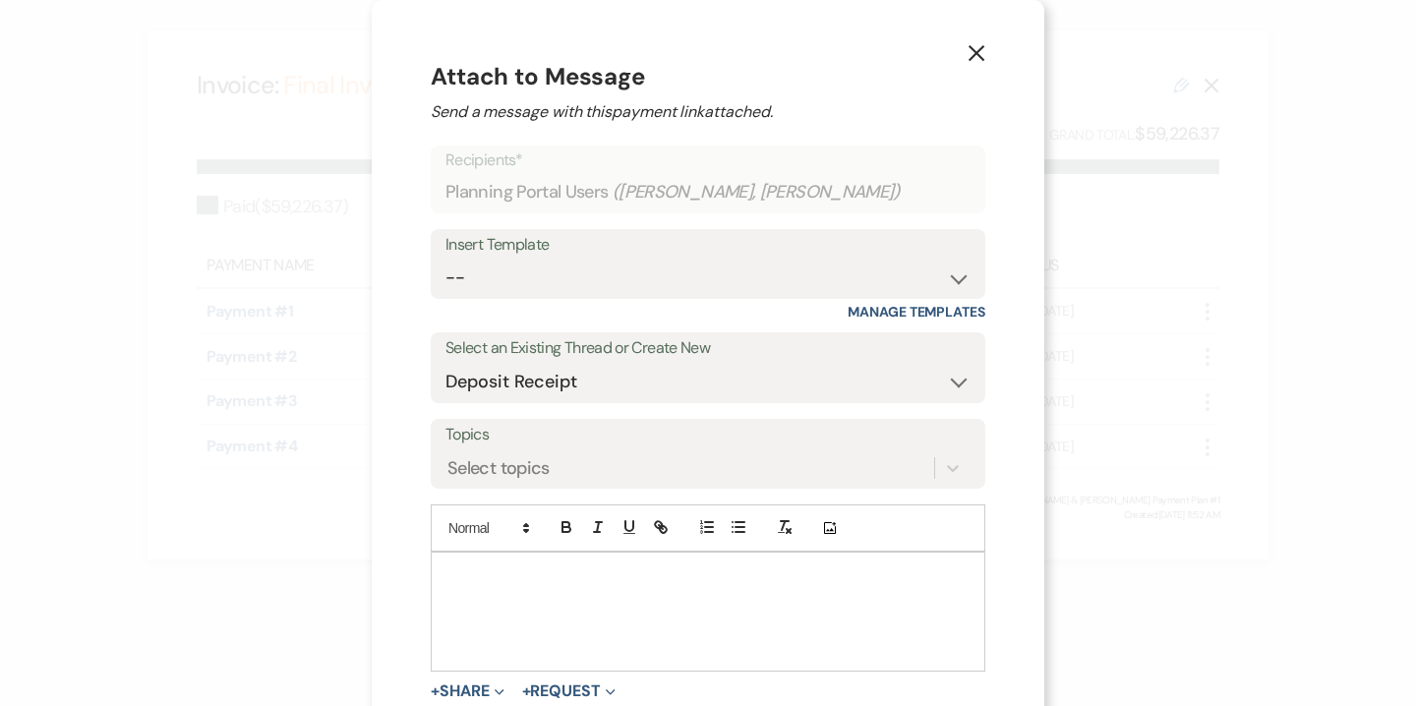
click at [499, 594] on div at bounding box center [708, 612] width 553 height 118
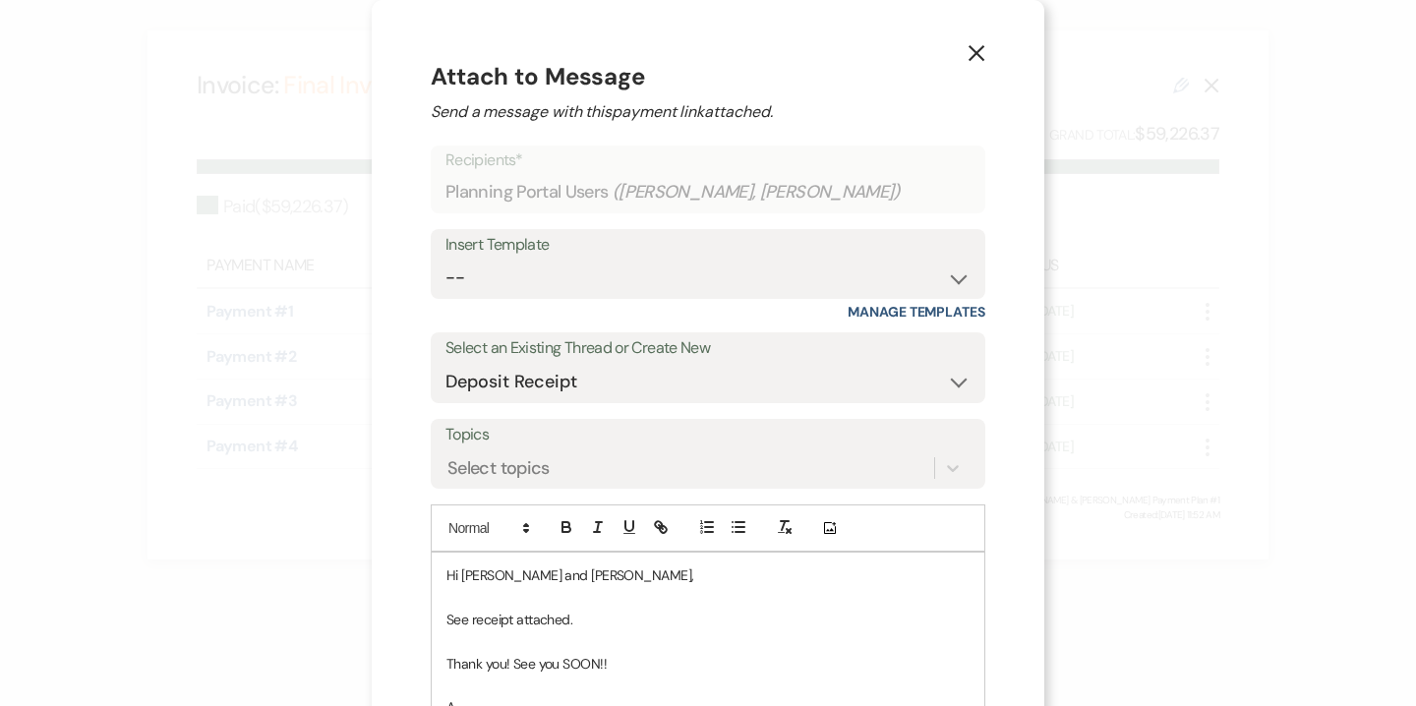
scroll to position [10, 0]
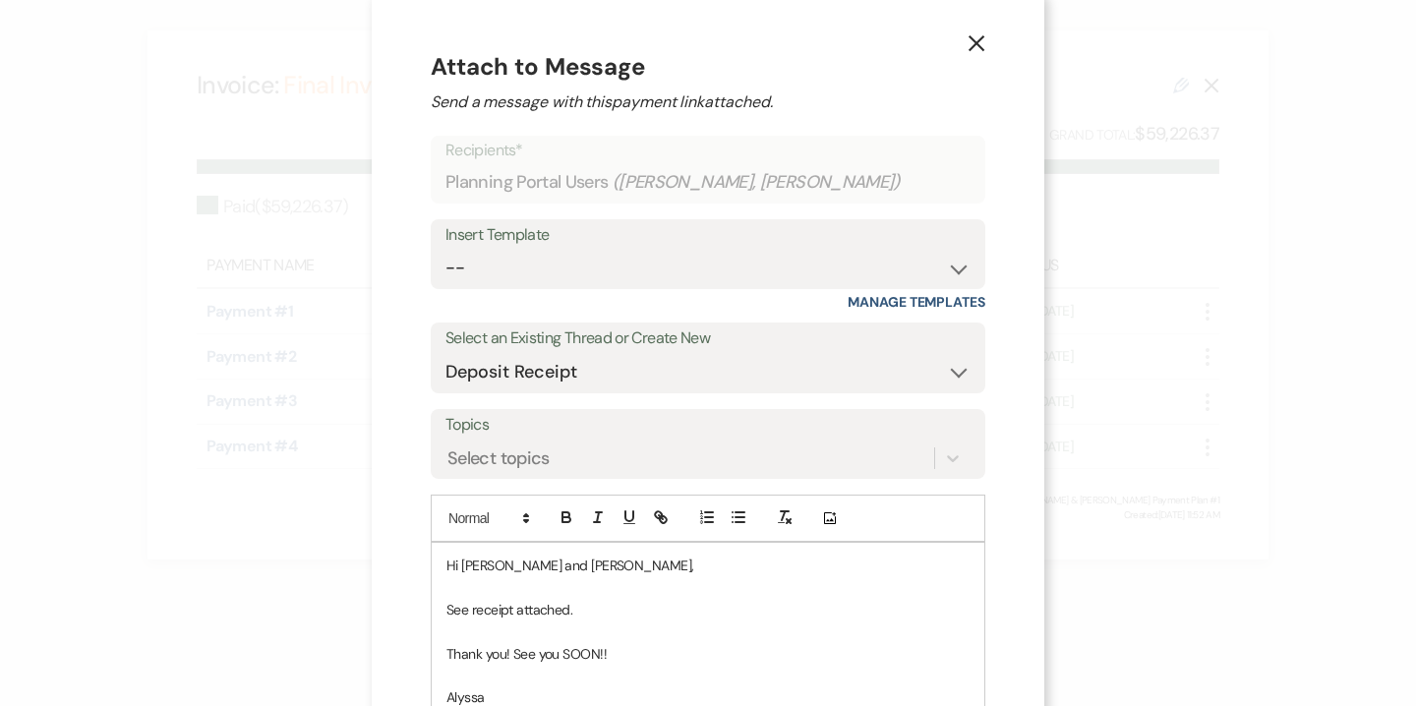
click at [471, 670] on p at bounding box center [707, 676] width 523 height 22
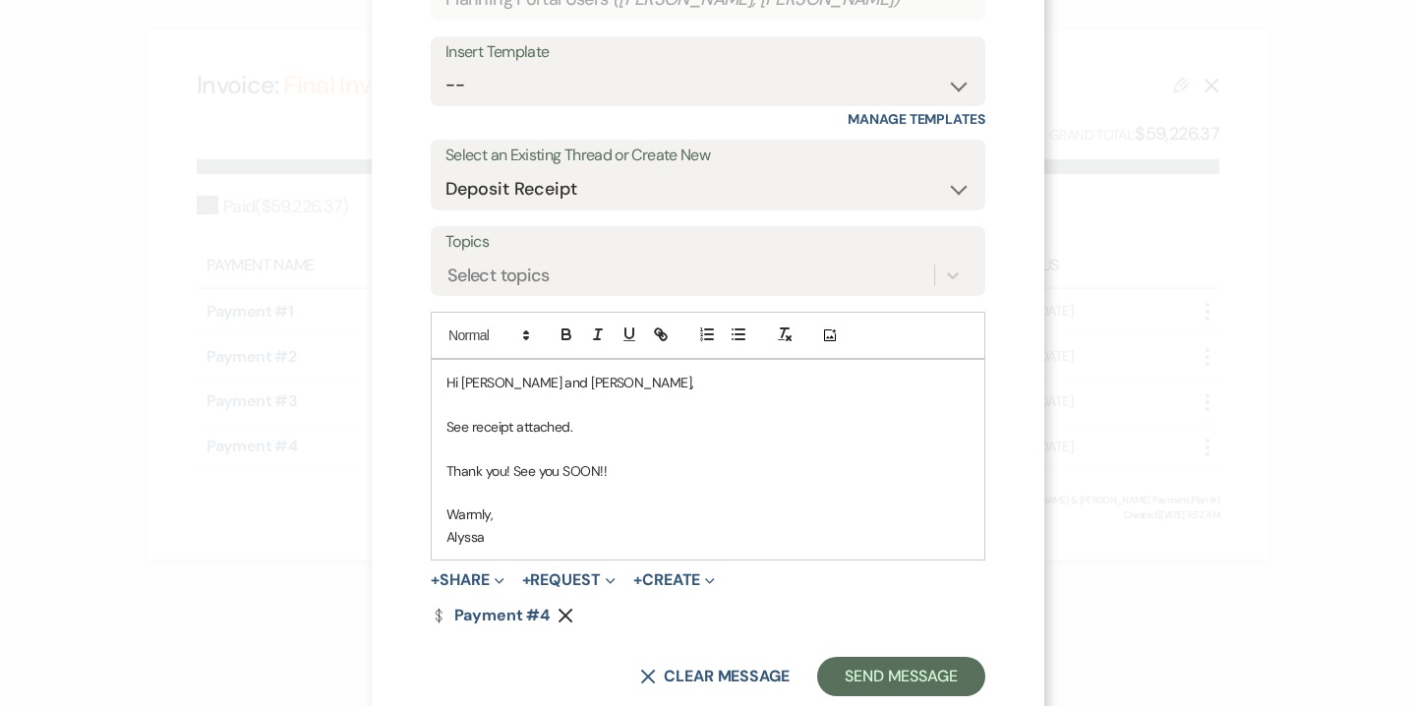
scroll to position [200, 0]
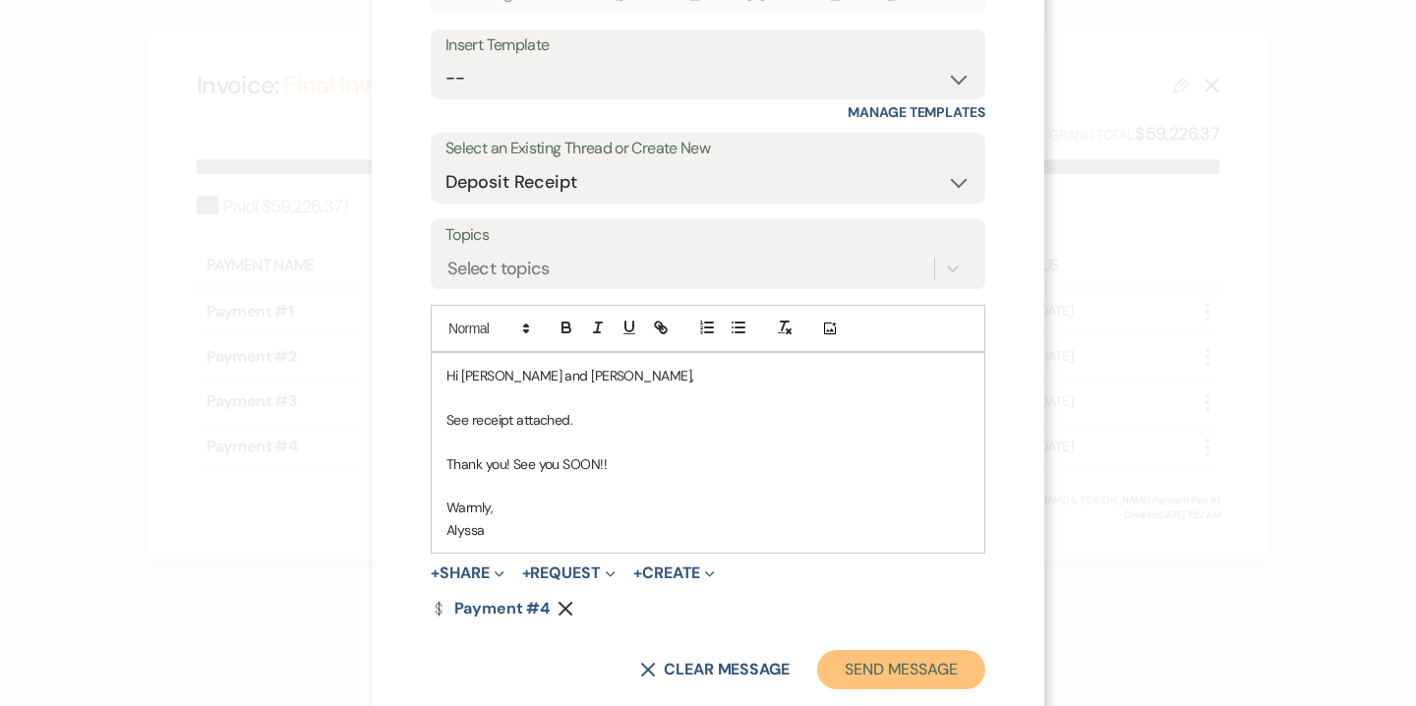
click at [887, 660] on button "Send Message" at bounding box center [901, 669] width 168 height 39
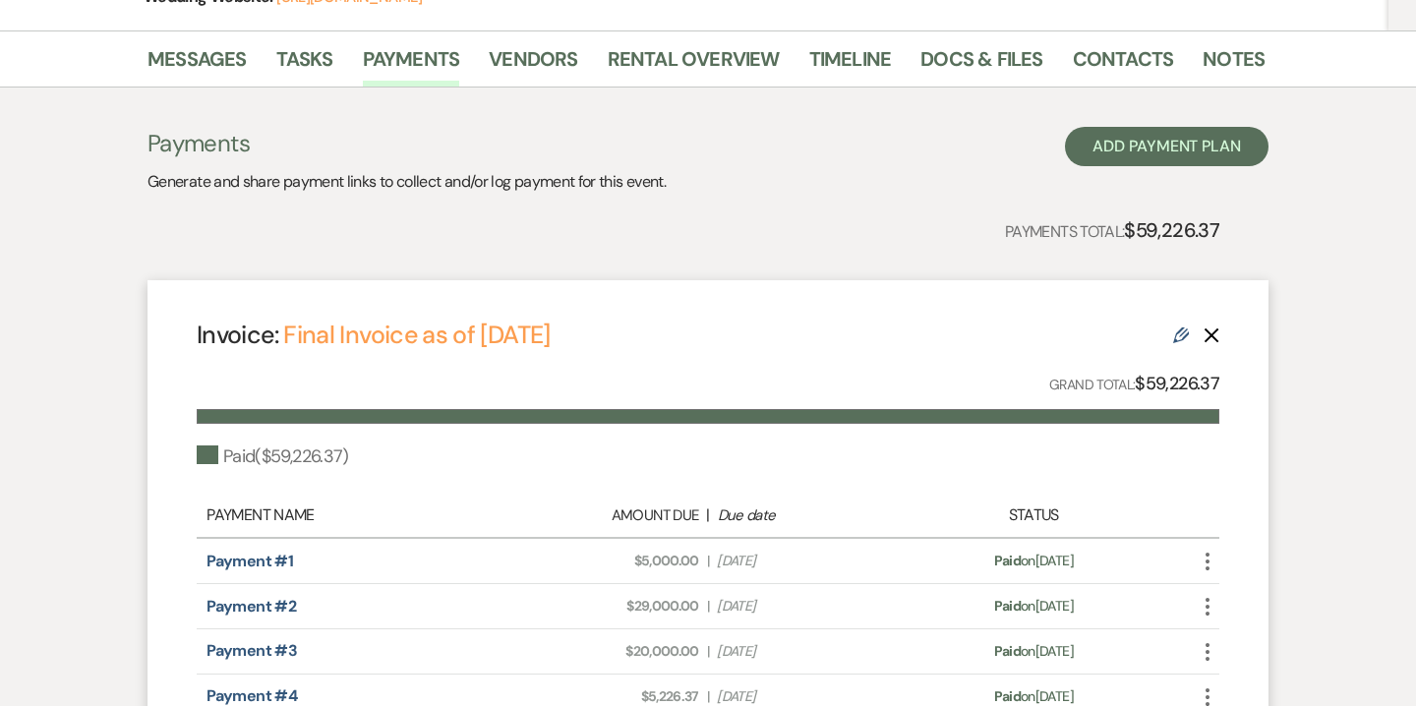
scroll to position [0, 0]
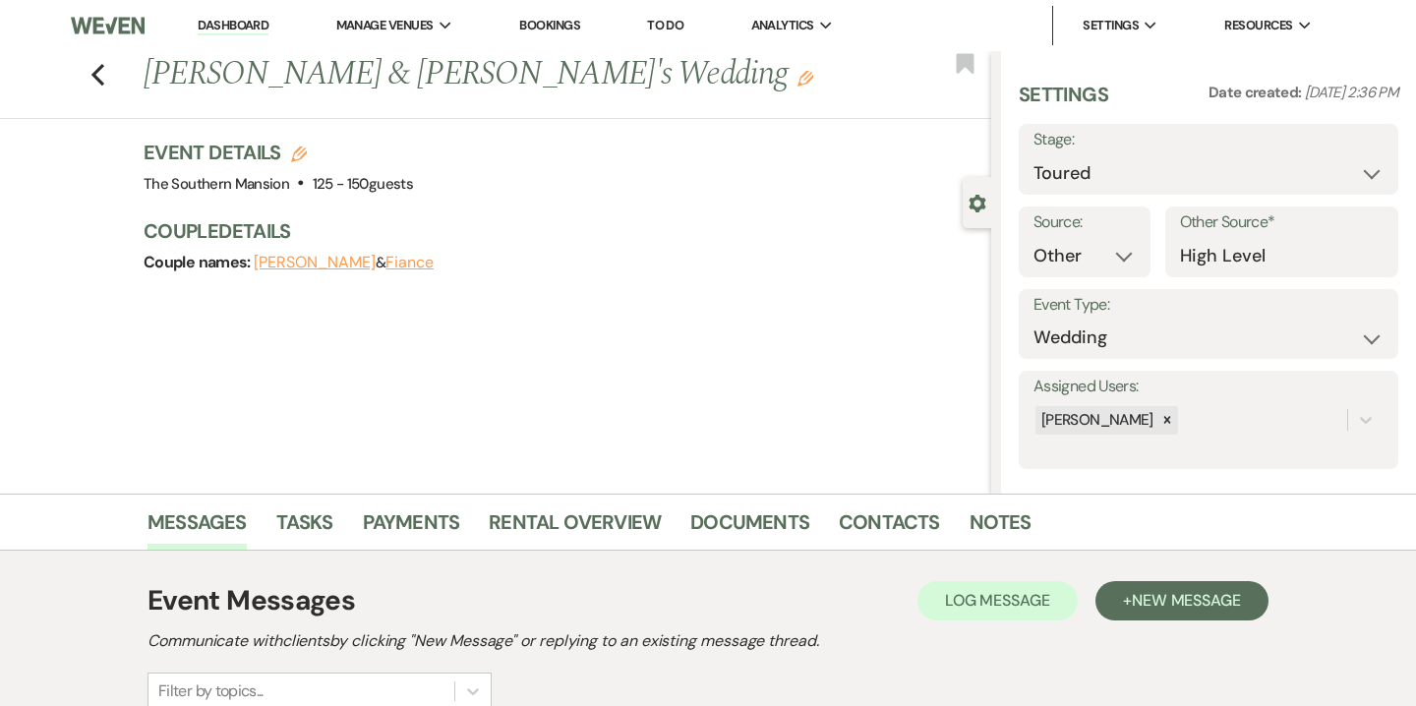
select select "5"
select select "14"
click at [992, 545] on link "Notes" at bounding box center [1001, 527] width 62 height 43
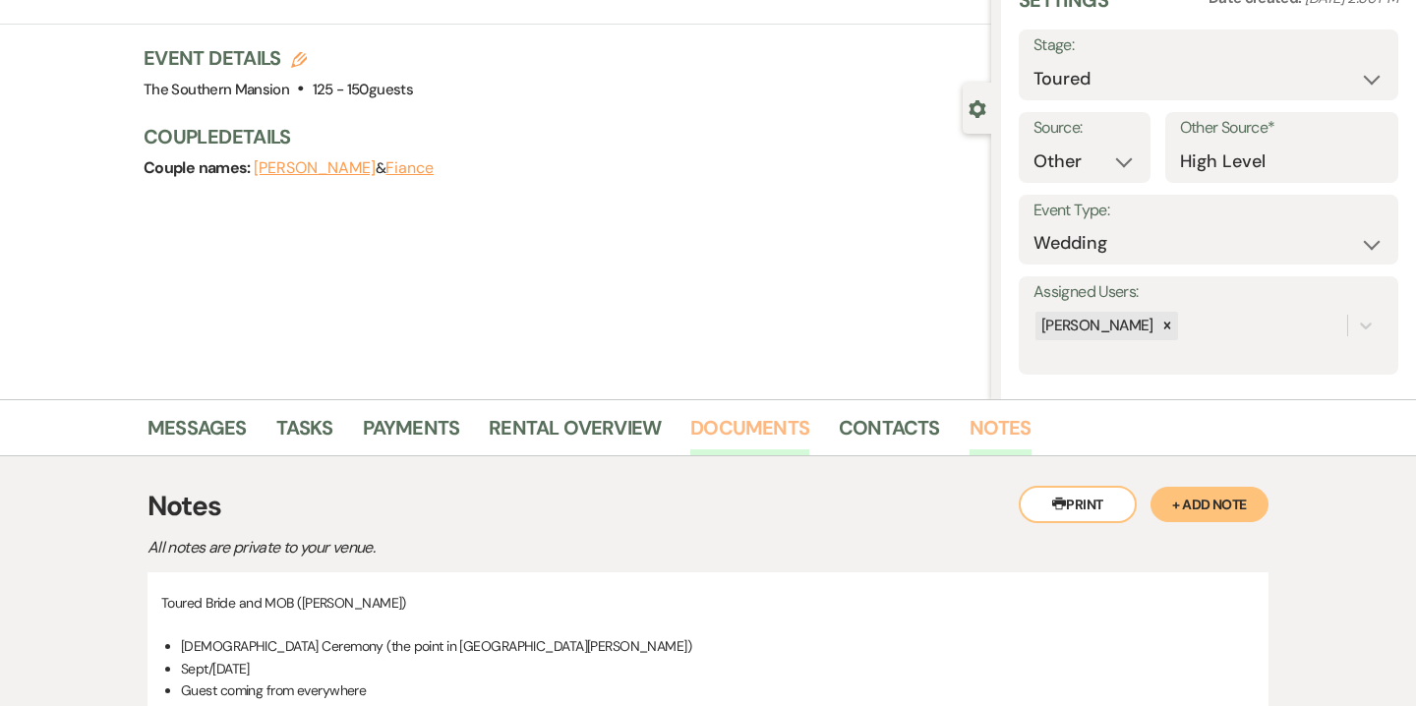
scroll to position [440, 0]
